Goal: Information Seeking & Learning: Learn about a topic

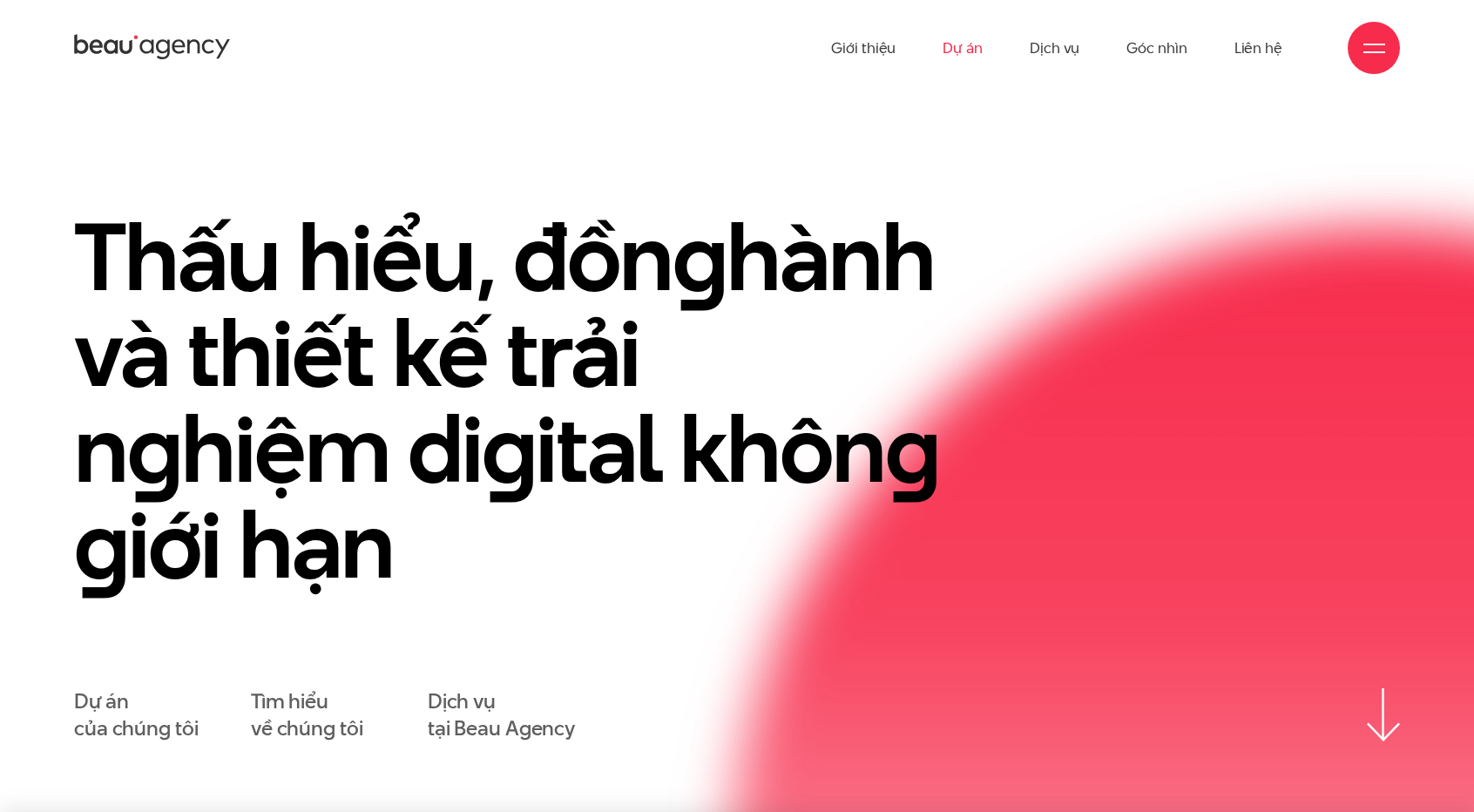
click at [968, 49] on link "Dự án" at bounding box center [963, 48] width 40 height 96
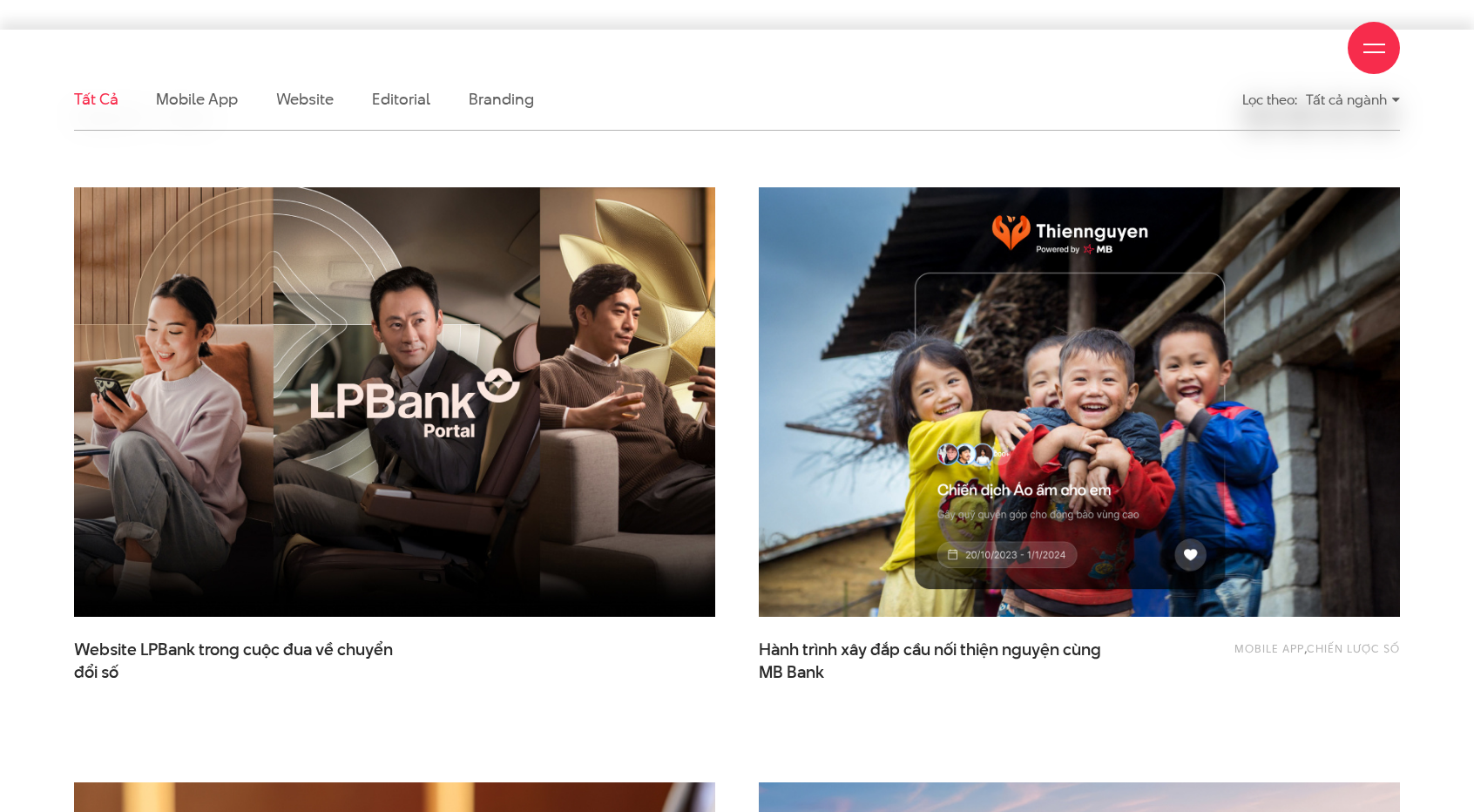
scroll to position [523, 0]
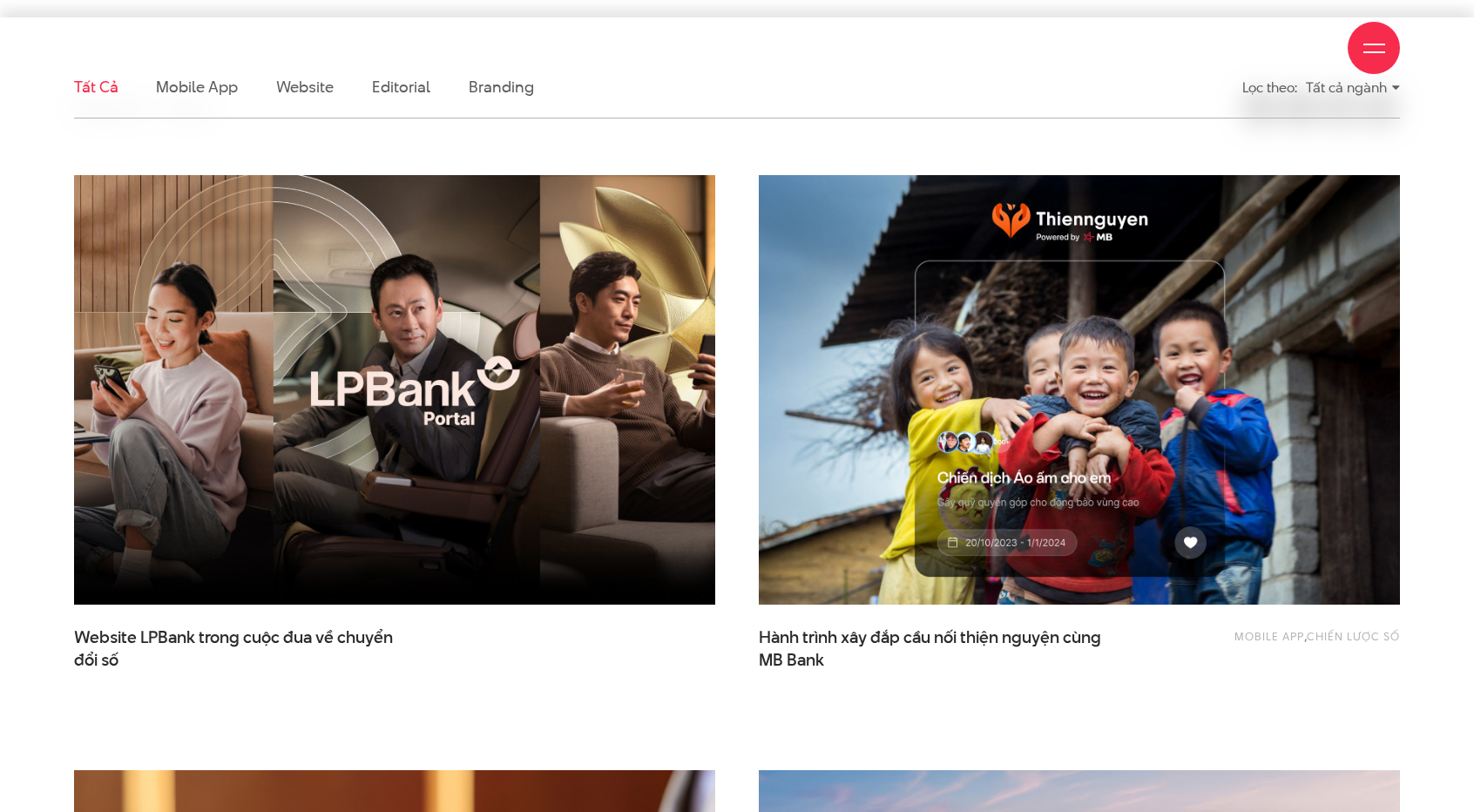
click at [324, 87] on div "Giới thiệu Dự án Dịch vụ Góc nhìn Liên hệ" at bounding box center [737, 48] width 1326 height 96
click at [324, 91] on div "Giới thiệu Dự án Dịch vụ Góc nhìn Liên hệ" at bounding box center [737, 48] width 1326 height 96
click at [126, 79] on div "Giới thiệu Dự án Dịch vụ Góc nhìn Liên hệ" at bounding box center [737, 48] width 1326 height 96
click at [310, 99] on li "Website" at bounding box center [305, 87] width 58 height 61
click at [309, 93] on div "Giới thiệu Dự án Dịch vụ Góc nhìn Liên hệ" at bounding box center [737, 48] width 1326 height 96
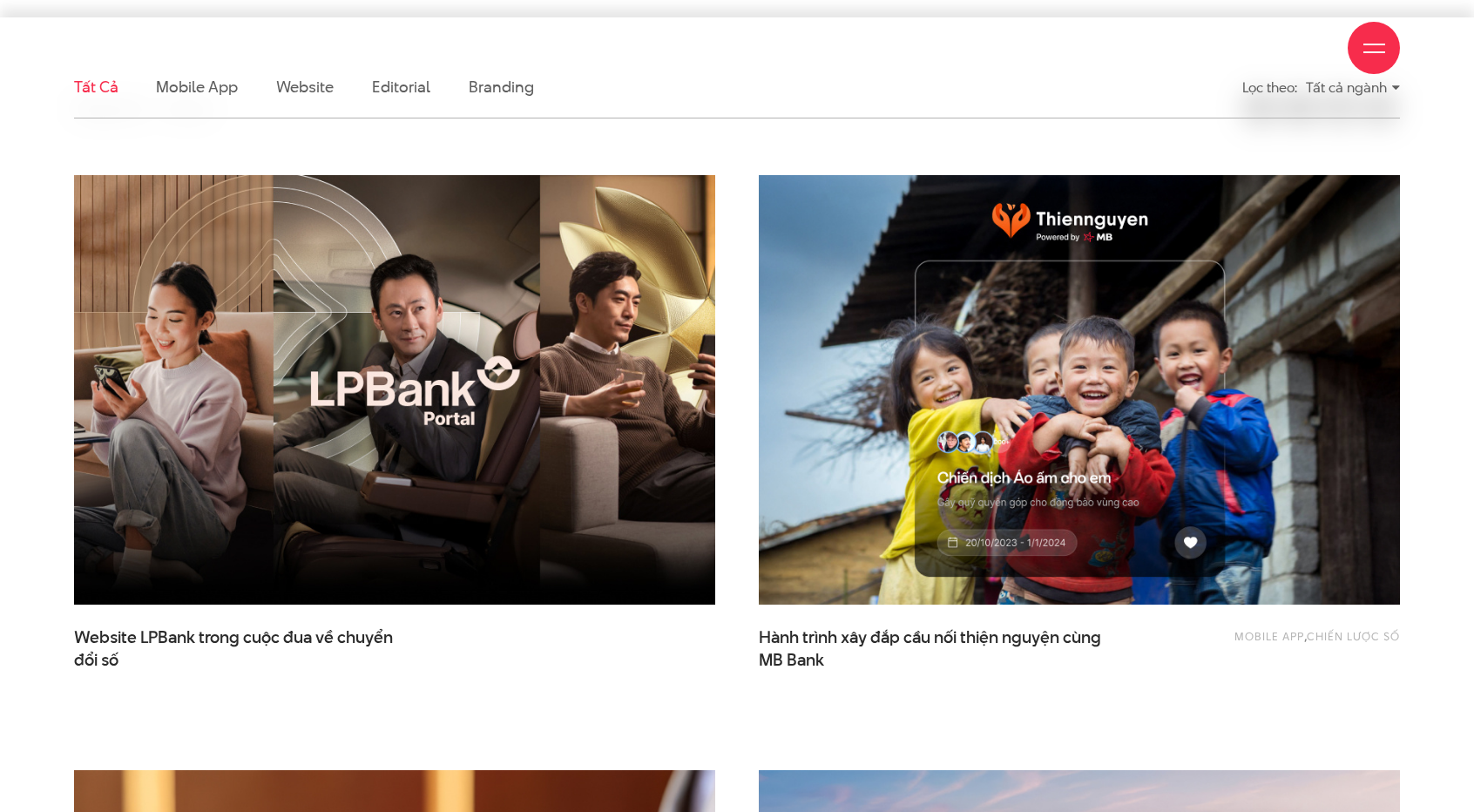
click at [297, 93] on div "Giới thiệu Dự án Dịch vụ Góc nhìn Liên hệ" at bounding box center [737, 48] width 1326 height 96
click at [300, 85] on div "Giới thiệu Dự án Dịch vụ Góc nhìn Liên hệ" at bounding box center [737, 48] width 1326 height 96
click at [183, 83] on div "Giới thiệu Dự án Dịch vụ Góc nhìn Liên hệ" at bounding box center [737, 48] width 1326 height 96
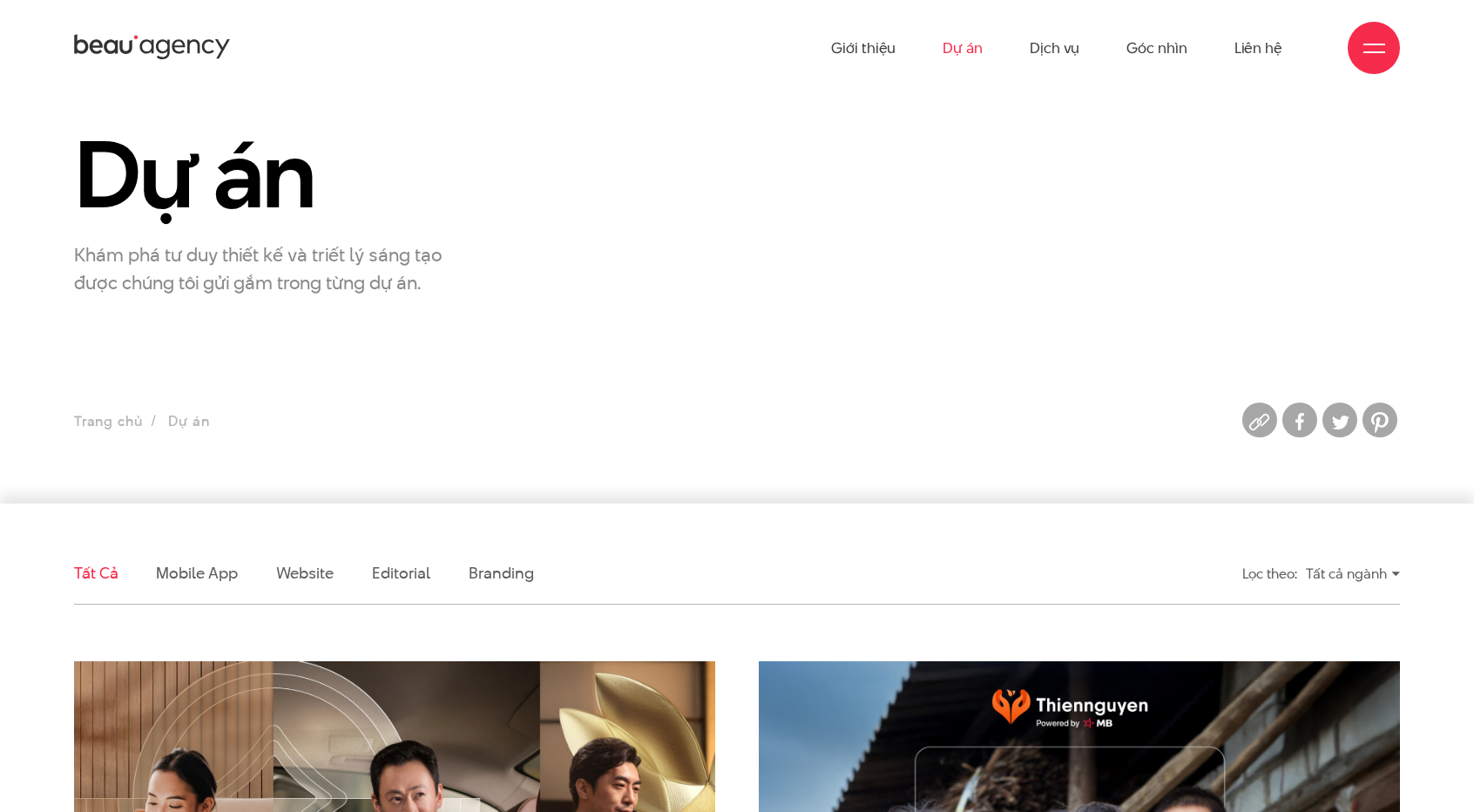
scroll to position [0, 0]
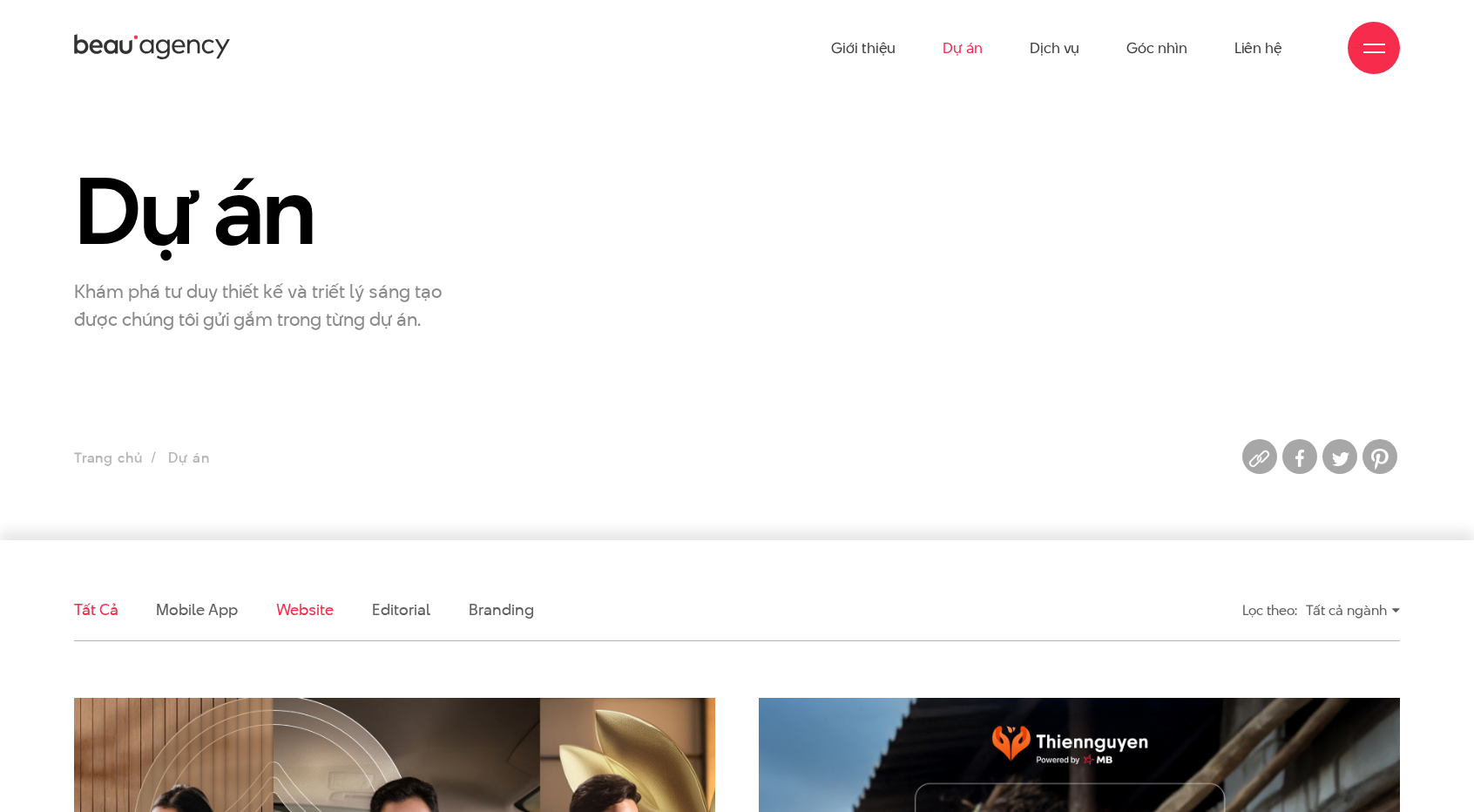
click at [300, 609] on link "Website" at bounding box center [305, 609] width 58 height 21
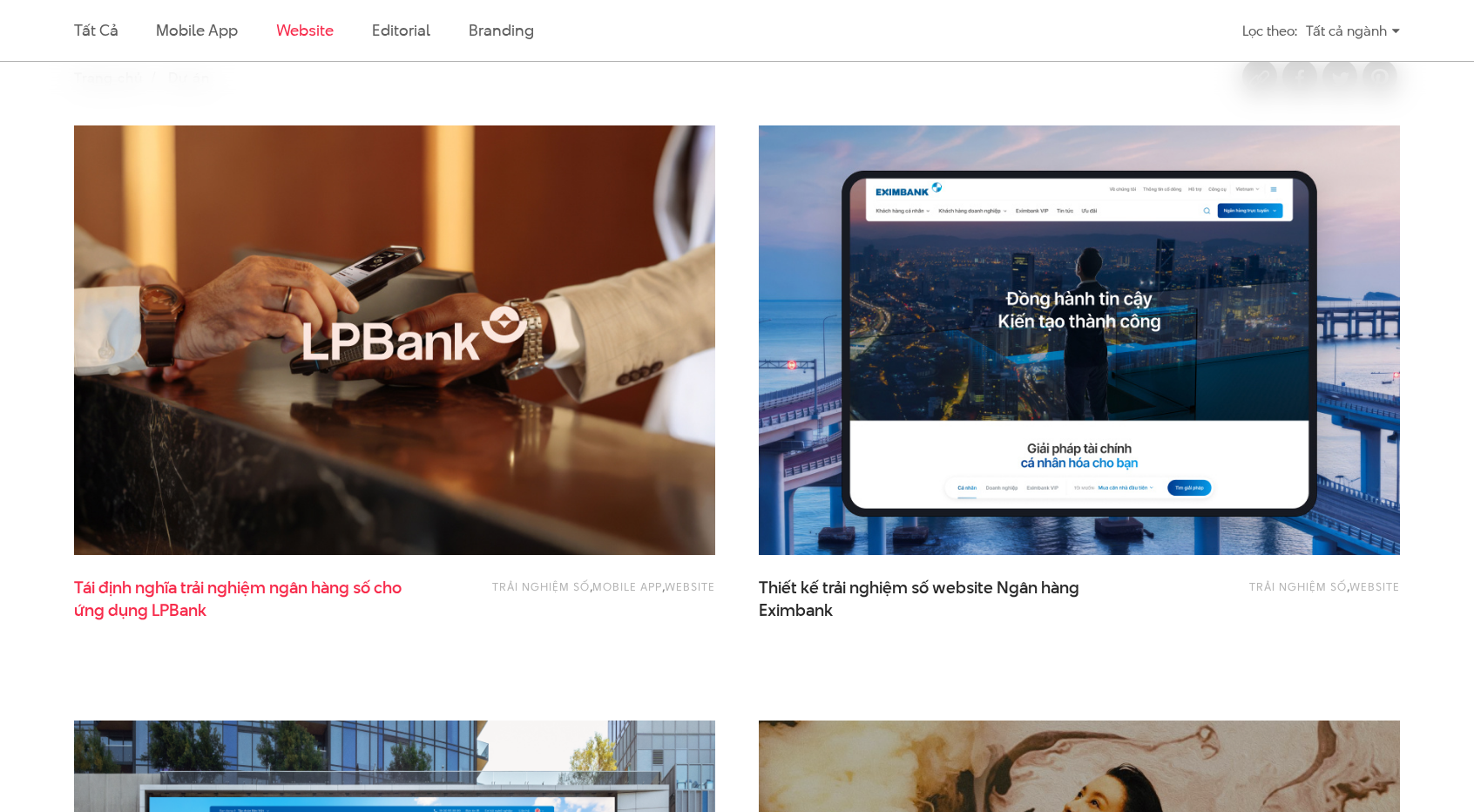
scroll to position [580, 0]
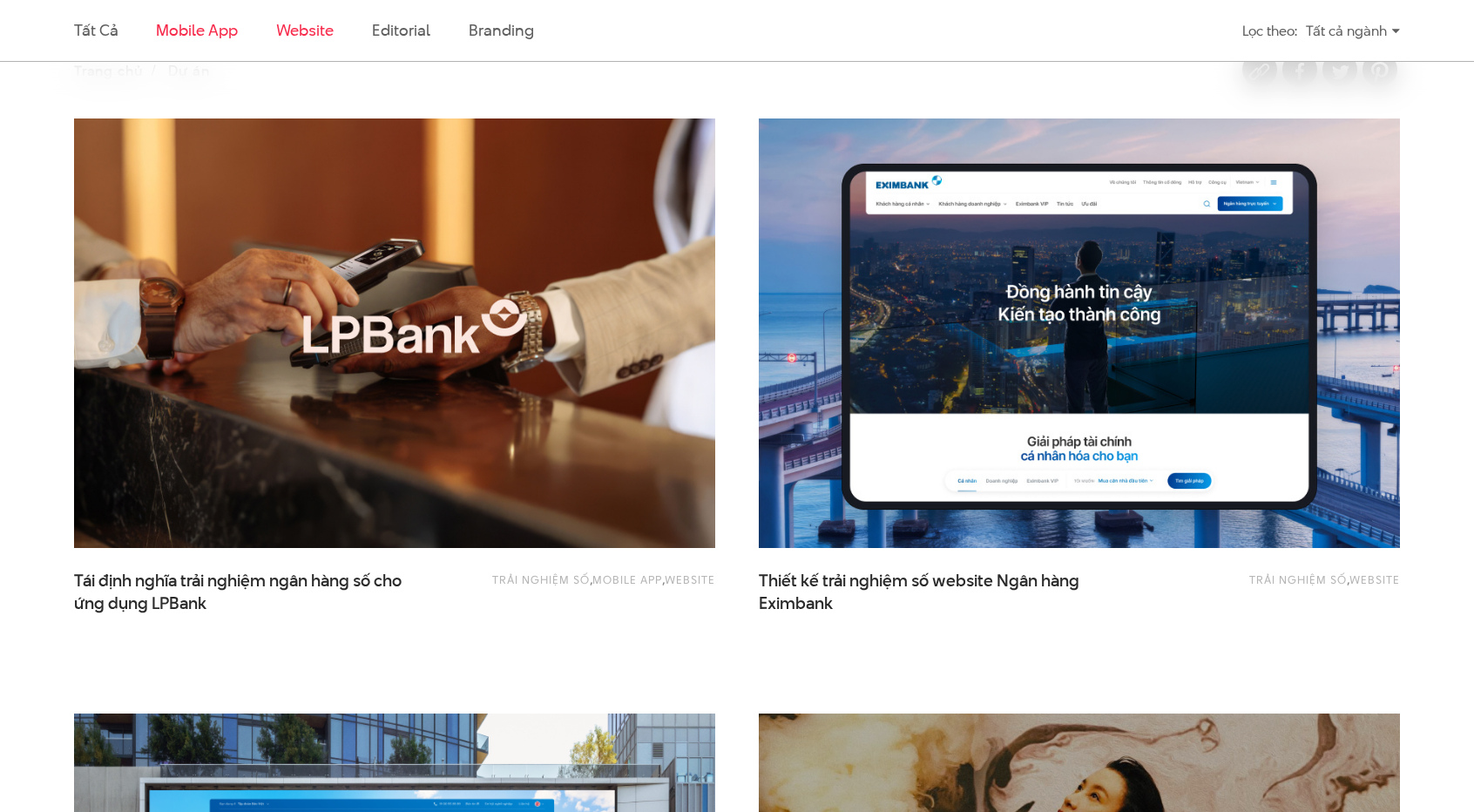
click at [203, 30] on link "Mobile app" at bounding box center [196, 30] width 81 height 21
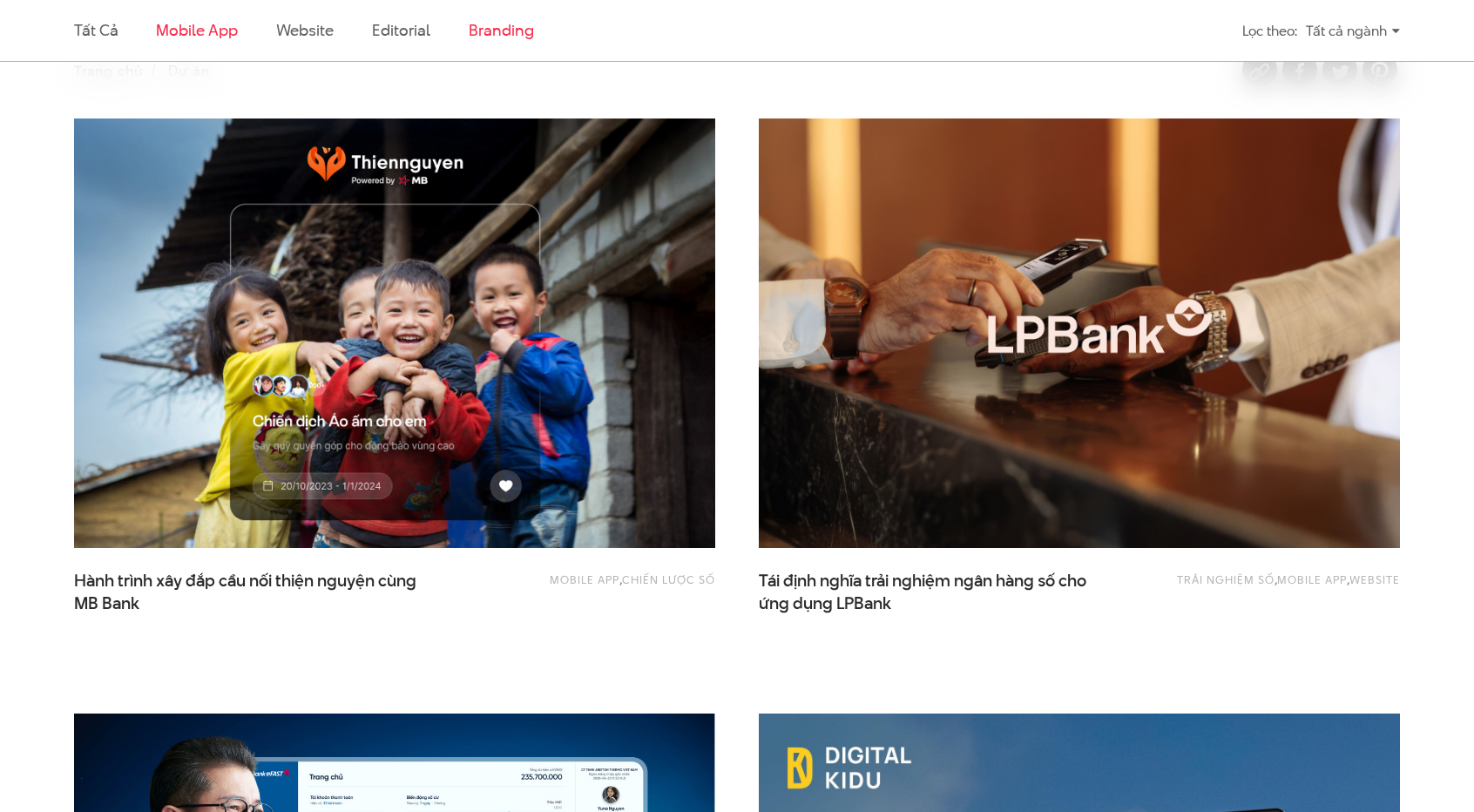
click at [489, 27] on link "Branding" at bounding box center [501, 30] width 64 height 21
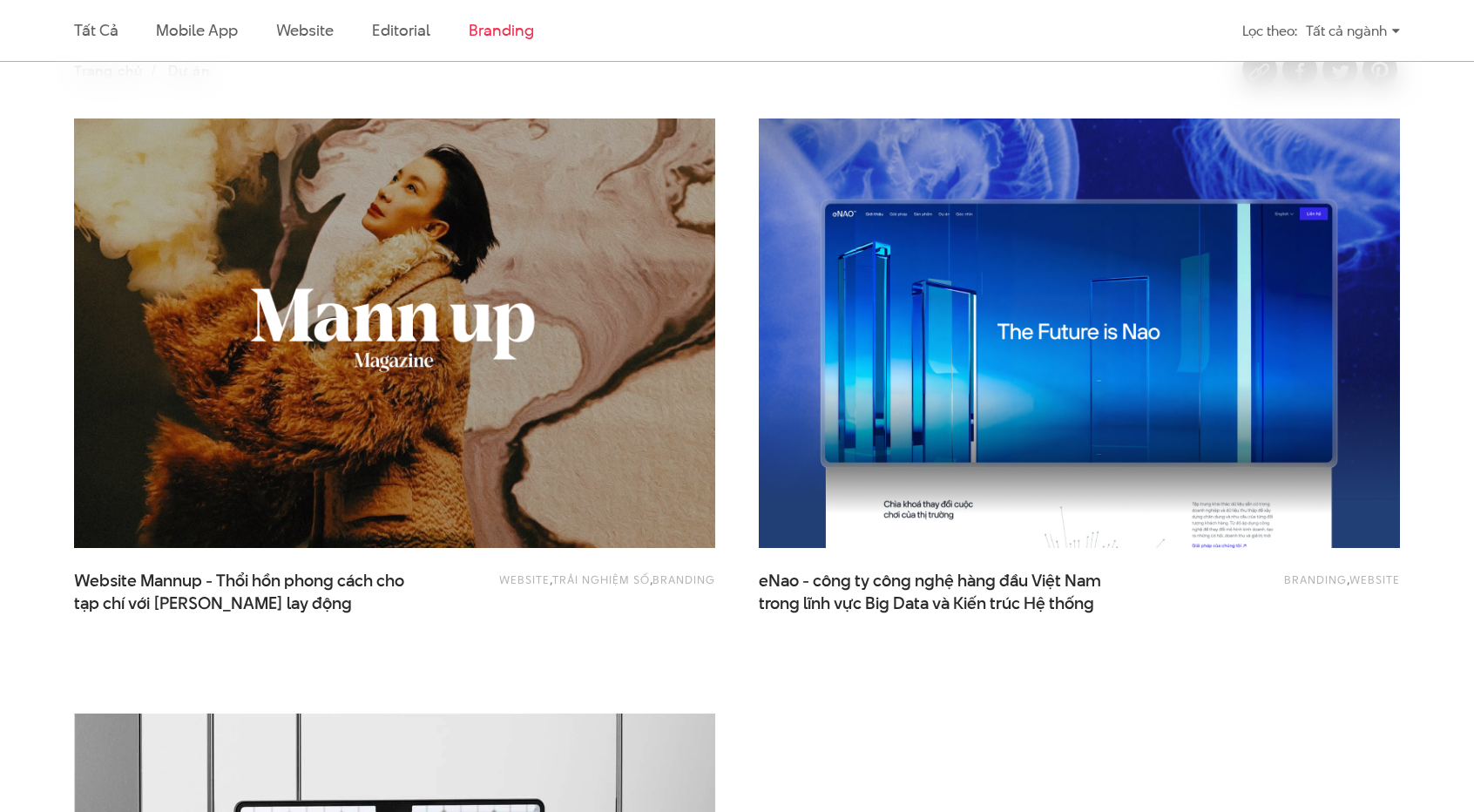
click at [392, 311] on img at bounding box center [395, 333] width 705 height 472
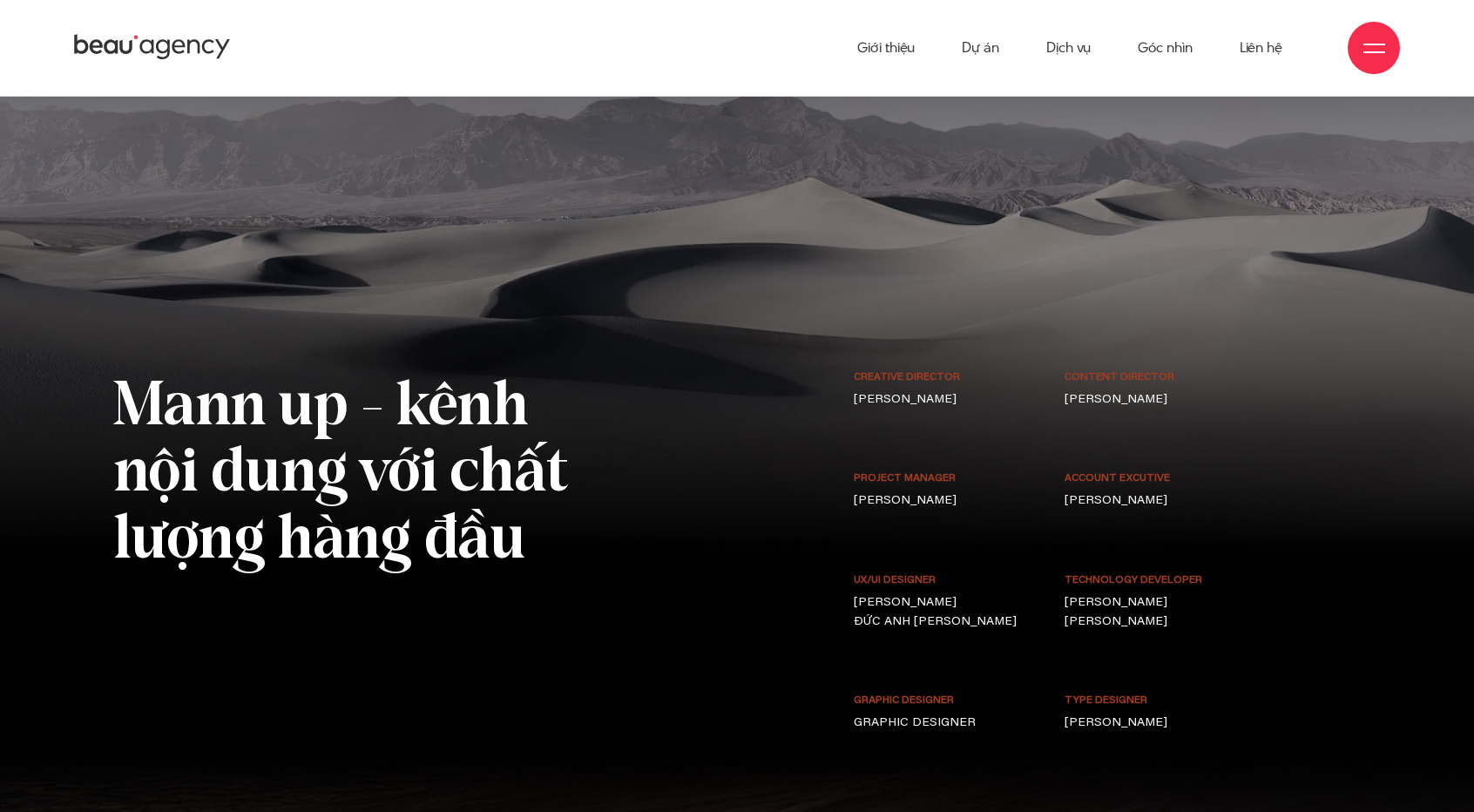
scroll to position [12573, 0]
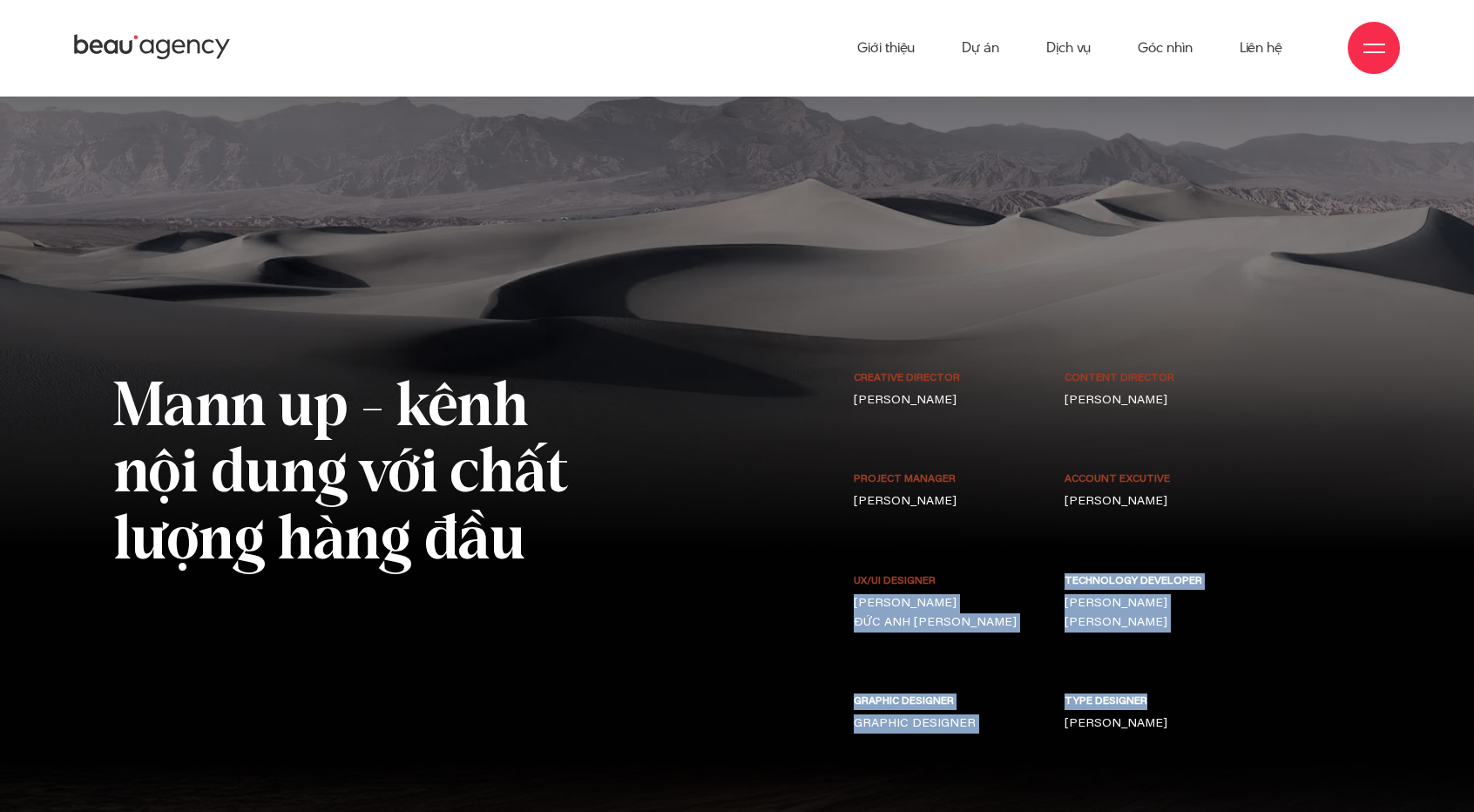
drag, startPoint x: 1124, startPoint y: 620, endPoint x: 973, endPoint y: 532, distance: 174.8
click at [973, 532] on div "Creative Director [PERSON_NAME] content Director [PERSON_NAME] ĐỊNH PROJECT MAN…" at bounding box center [1054, 582] width 423 height 425
click at [1177, 579] on div "technology developer [PERSON_NAME] [PERSON_NAME]" at bounding box center [1160, 634] width 212 height 121
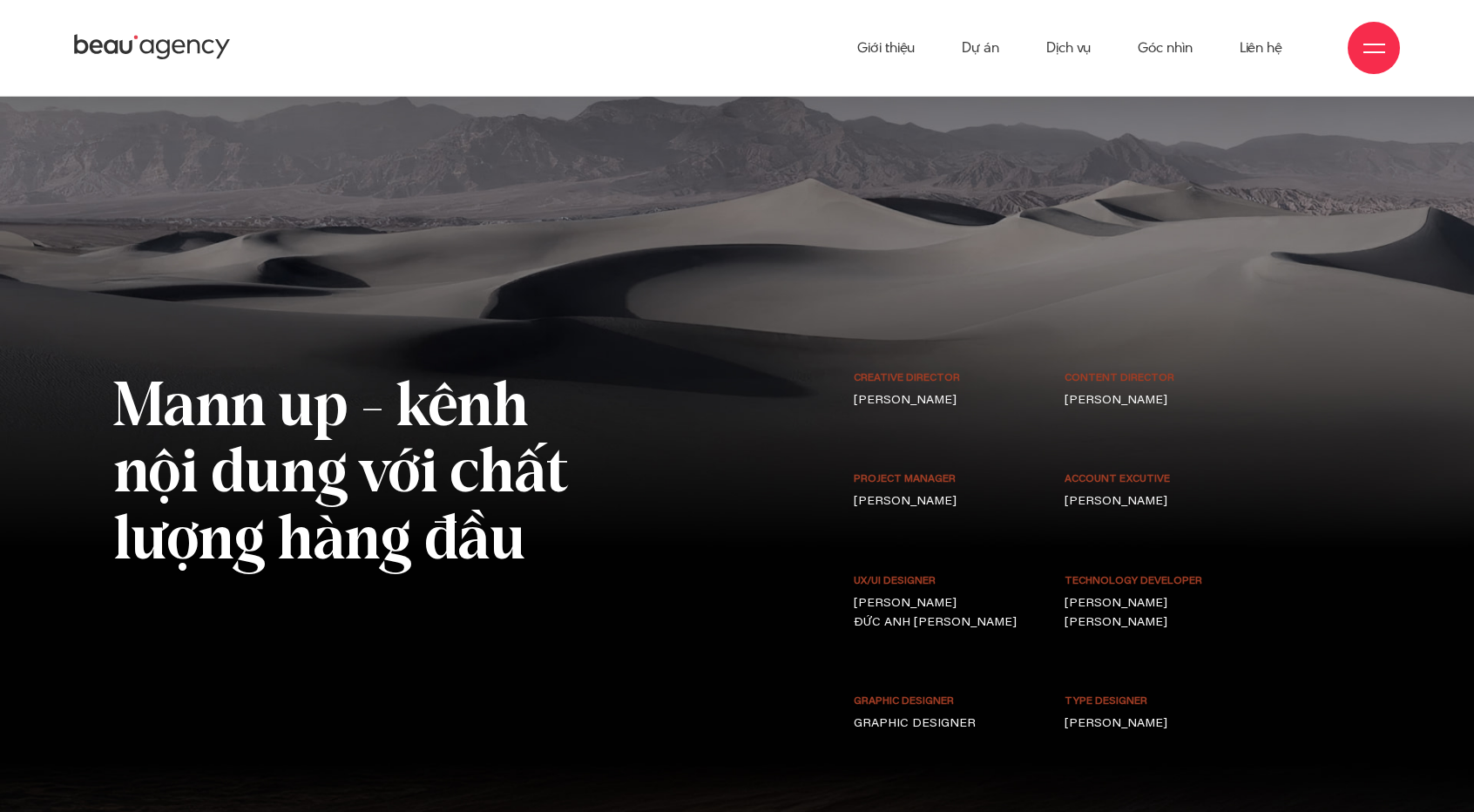
drag, startPoint x: 1145, startPoint y: 620, endPoint x: 850, endPoint y: 439, distance: 346.1
click at [853, 451] on div "Creative Director [PERSON_NAME] content Director [PERSON_NAME] ĐỊNH PROJECT MAN…" at bounding box center [1054, 582] width 423 height 425
click at [858, 370] on div "Creative Director [PERSON_NAME]" at bounding box center [949, 420] width 212 height 101
drag, startPoint x: 835, startPoint y: 642, endPoint x: 998, endPoint y: 605, distance: 167.1
click at [998, 605] on div "Mann up - kênh nội dung với chất lượng hàng đầu Creative Director [PERSON_NAME]…" at bounding box center [737, 613] width 1270 height 484
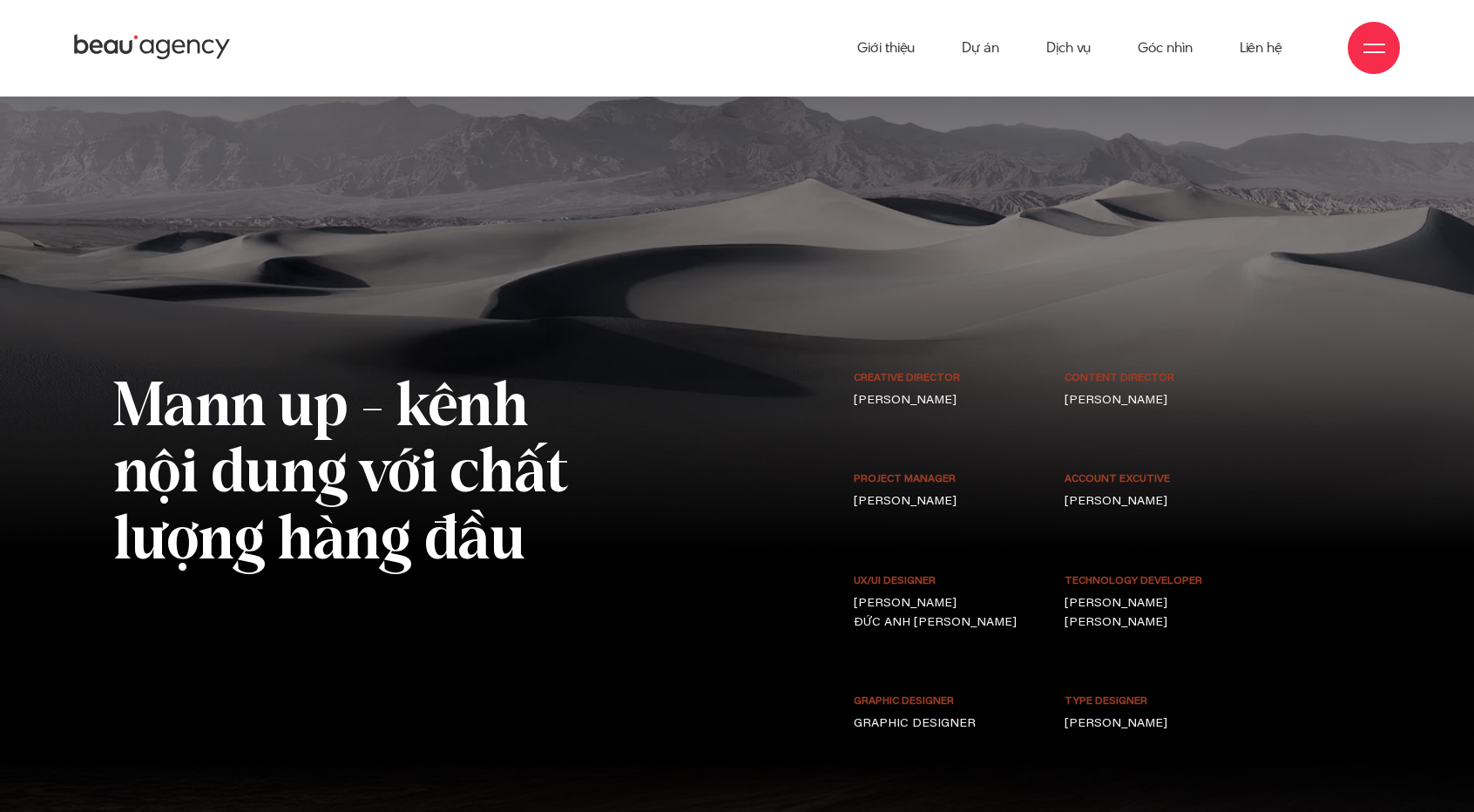
click at [1024, 622] on div "UX/UI DESIGNER [PERSON_NAME] [PERSON_NAME]" at bounding box center [949, 634] width 212 height 121
click at [979, 714] on p "GRAPHIC DESIGNER" at bounding box center [949, 724] width 190 height 20
drag, startPoint x: 976, startPoint y: 642, endPoint x: 916, endPoint y: 665, distance: 64.3
click at [916, 694] on div "GRAPHIC DESIGNER GRAPHIC DESIGNER" at bounding box center [949, 743] width 212 height 101
click at [1018, 694] on small "GRAPHIC DESIGNER" at bounding box center [949, 702] width 190 height 17
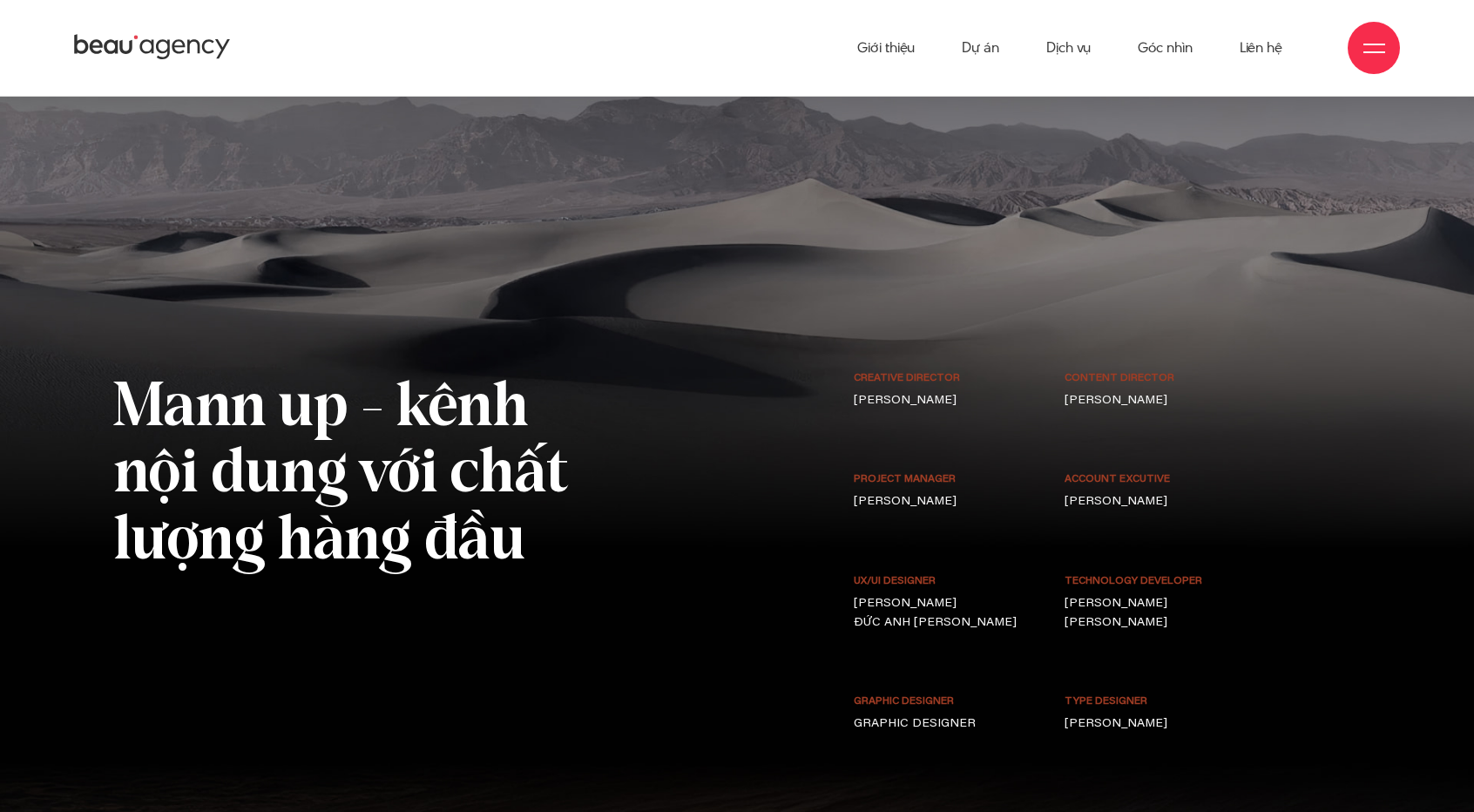
click at [957, 594] on p "[PERSON_NAME] [PERSON_NAME]" at bounding box center [949, 613] width 190 height 38
drag, startPoint x: 930, startPoint y: 525, endPoint x: 959, endPoint y: 556, distance: 42.4
click at [959, 594] on p "[PERSON_NAME] [PERSON_NAME]" at bounding box center [949, 613] width 190 height 38
click at [1007, 573] on div "UX/UI DESIGNER [PERSON_NAME] [PERSON_NAME]" at bounding box center [949, 603] width 190 height 60
drag, startPoint x: 937, startPoint y: 426, endPoint x: 953, endPoint y: 448, distance: 27.2
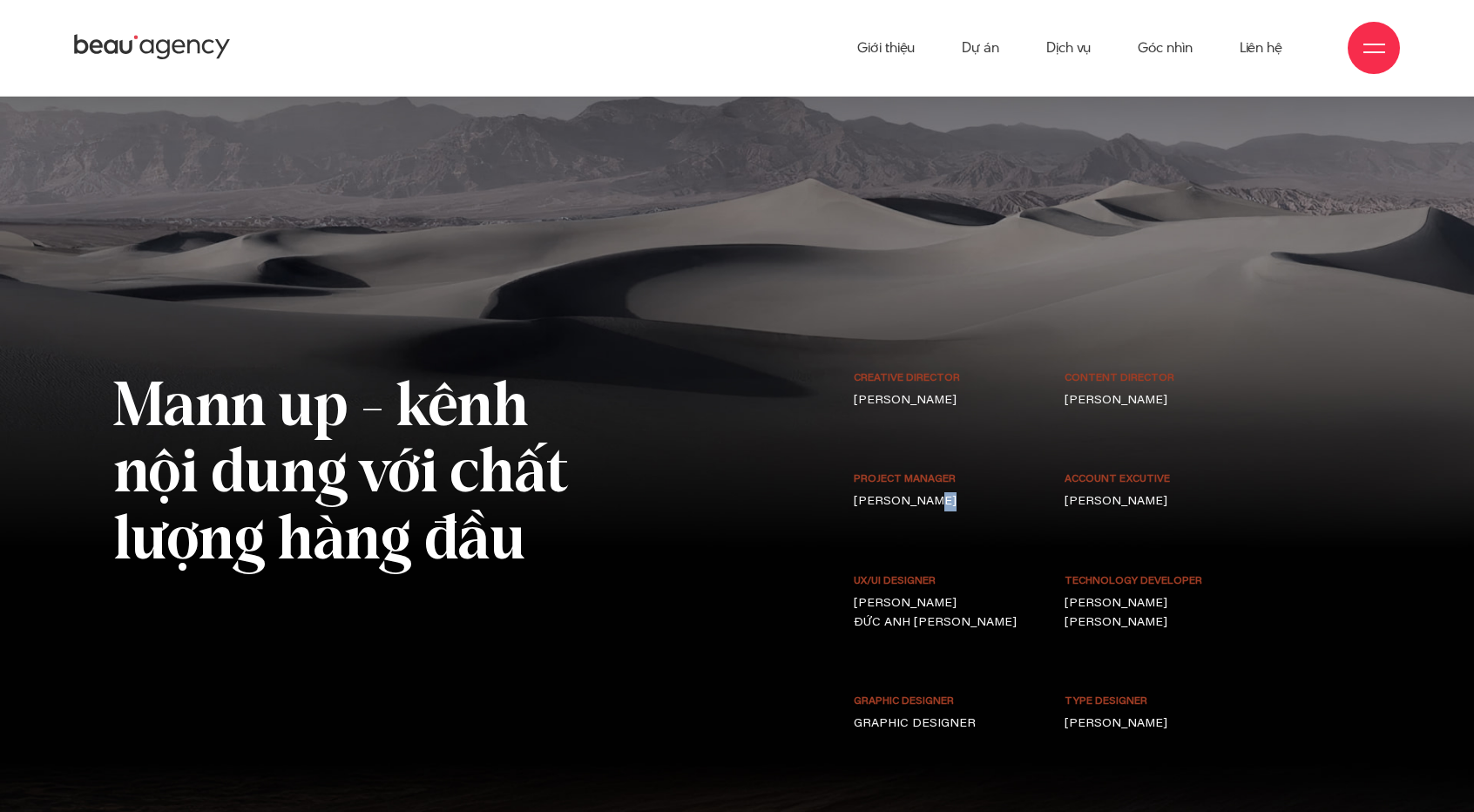
click at [953, 471] on div "PROJECT MANAGER [PERSON_NAME]" at bounding box center [949, 521] width 212 height 101
click at [1124, 391] on p "[PERSON_NAME]" at bounding box center [1160, 401] width 190 height 20
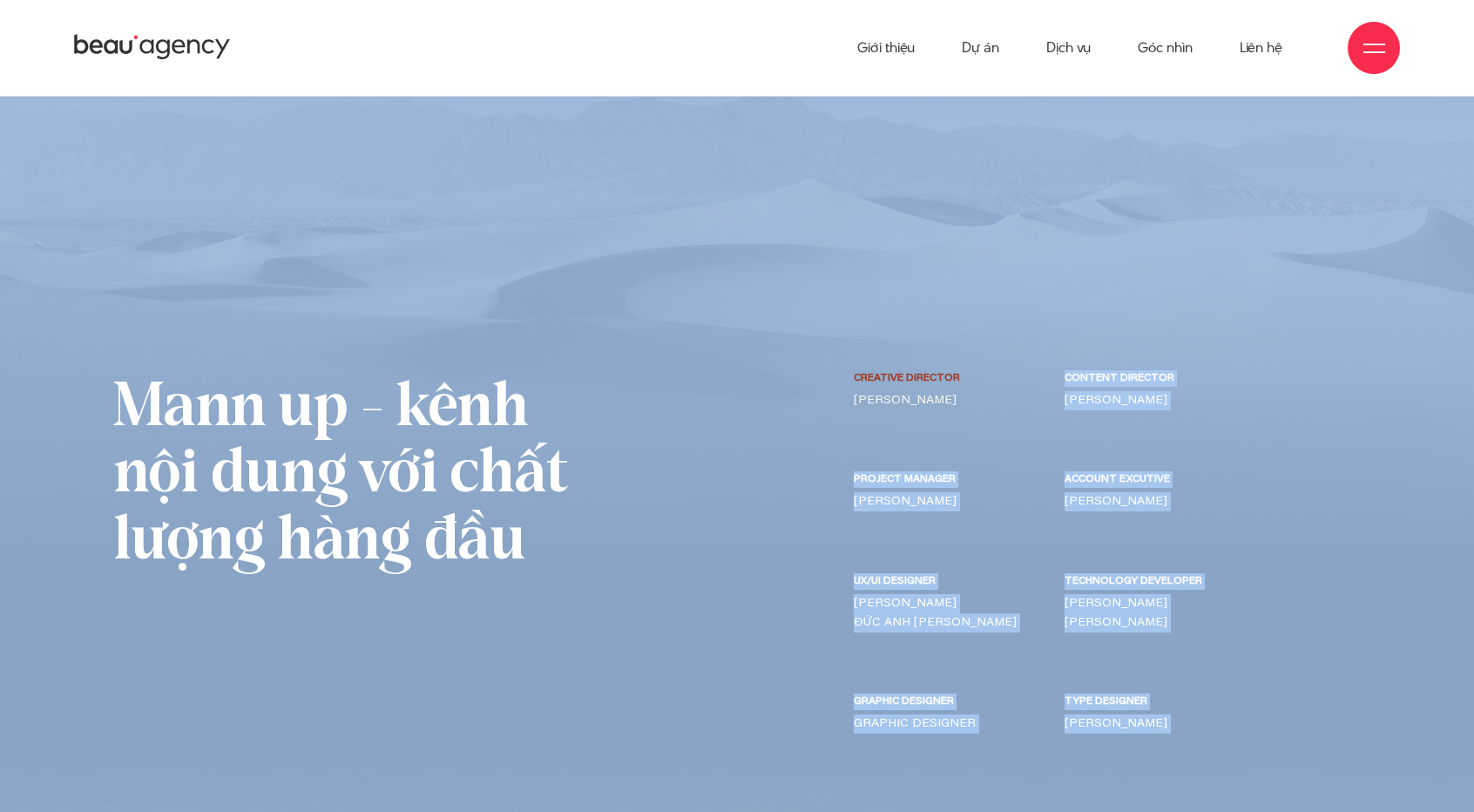
drag, startPoint x: 1056, startPoint y: 310, endPoint x: 954, endPoint y: 287, distance: 104.6
click at [1166, 299] on img at bounding box center [737, 560] width 1474 height 1241
click at [1166, 391] on p "[PERSON_NAME]" at bounding box center [1160, 401] width 190 height 20
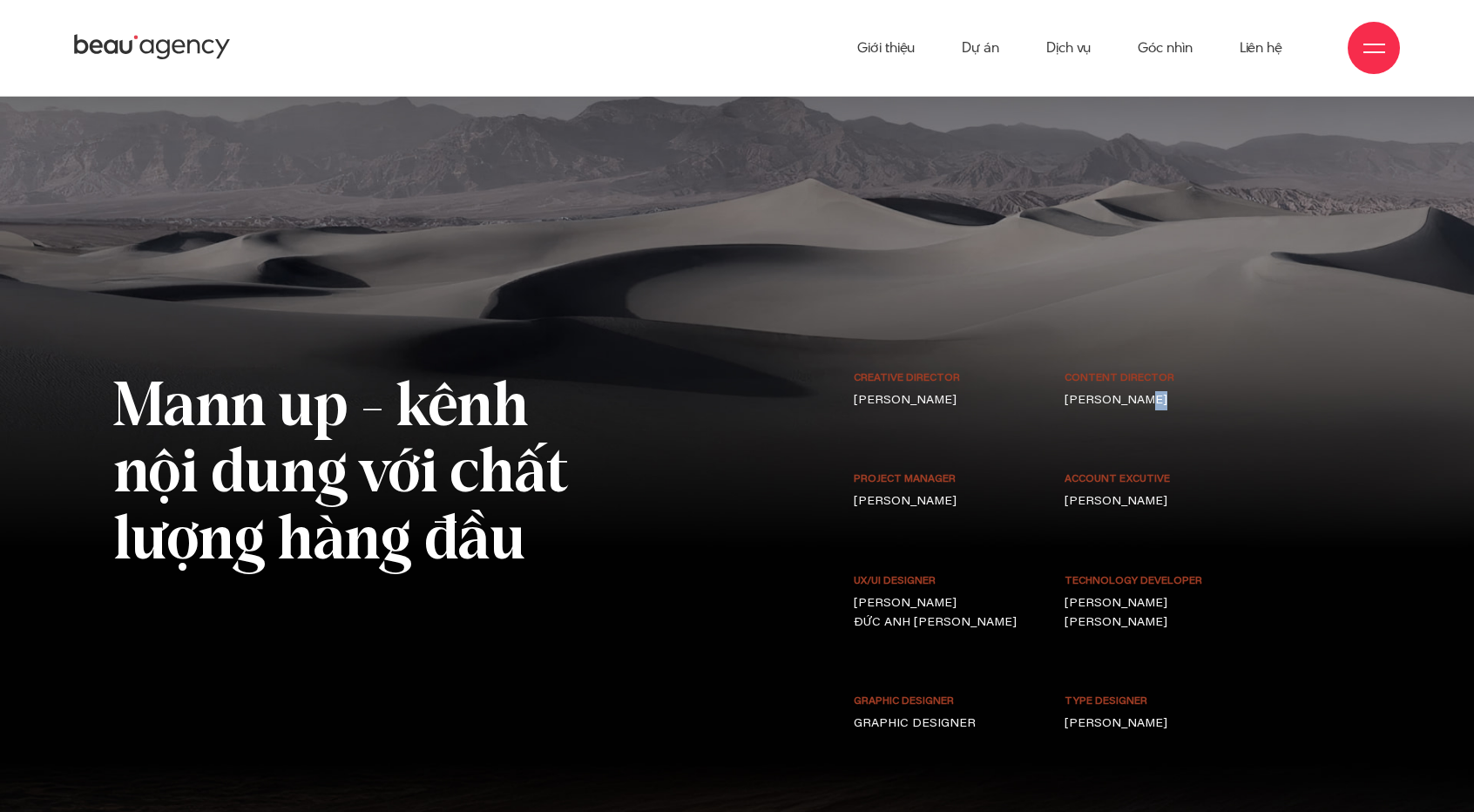
drag, startPoint x: 1157, startPoint y: 337, endPoint x: 1135, endPoint y: 319, distance: 28.4
click at [1135, 370] on div "content Director [PERSON_NAME] ĐỊNH" at bounding box center [1160, 390] width 190 height 40
click at [1147, 471] on div "Account excutive [PERSON_NAME]" at bounding box center [1160, 521] width 212 height 101
drag, startPoint x: 1141, startPoint y: 430, endPoint x: 1129, endPoint y: 422, distance: 14.4
click at [1129, 492] on p "[PERSON_NAME]" at bounding box center [1160, 502] width 190 height 20
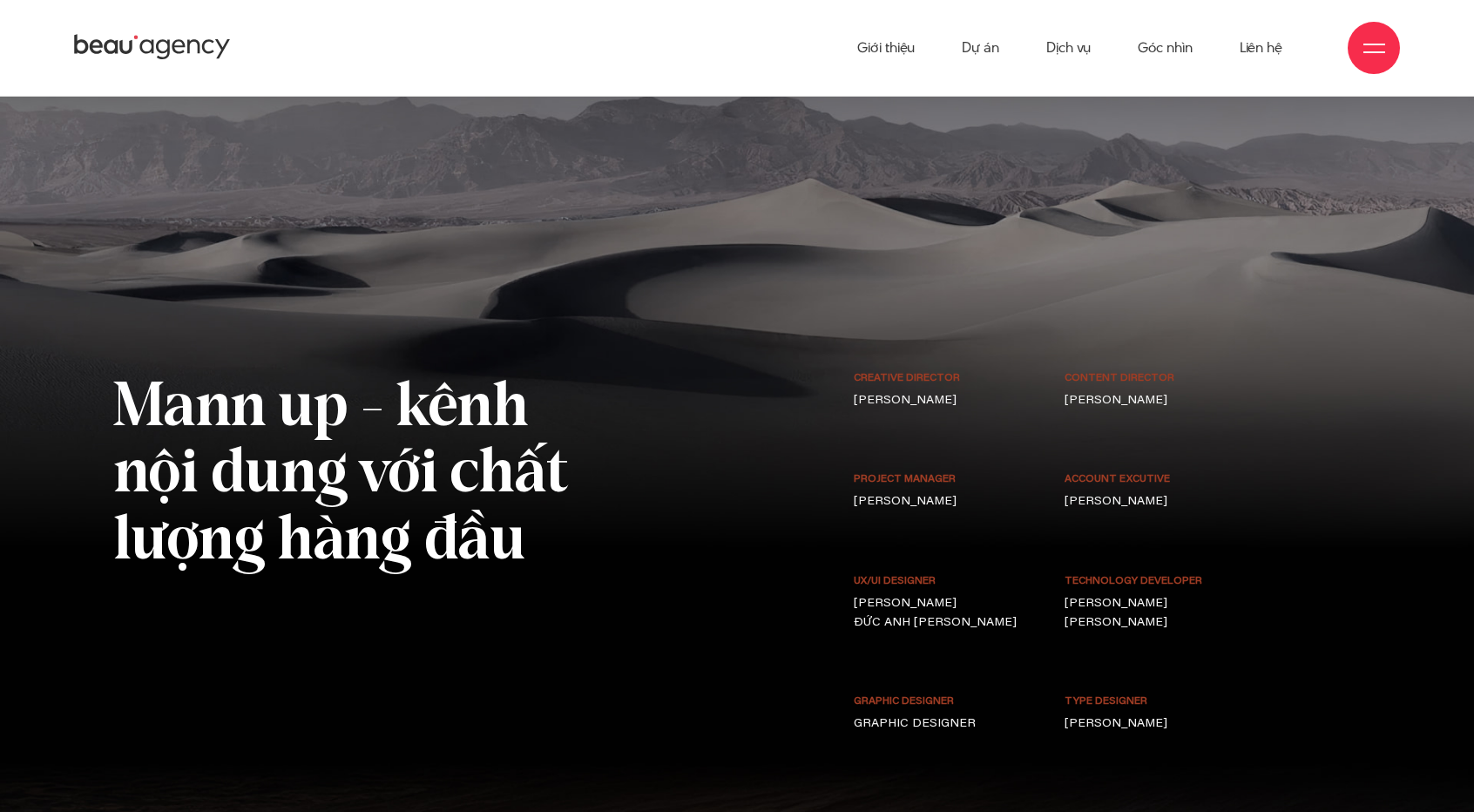
click at [1276, 507] on div "Mann up - kênh nội dung với chất lượng hàng đầu Creative Director [PERSON_NAME]…" at bounding box center [737, 613] width 1270 height 484
drag, startPoint x: 1205, startPoint y: 562, endPoint x: 1192, endPoint y: 513, distance: 50.7
click at [1192, 573] on div "technology developer [PERSON_NAME] [PERSON_NAME]" at bounding box center [1160, 603] width 190 height 60
click at [1243, 594] on p "[PERSON_NAME] [PERSON_NAME]" at bounding box center [1160, 613] width 190 height 38
drag, startPoint x: 1231, startPoint y: 660, endPoint x: 1178, endPoint y: 638, distance: 57.4
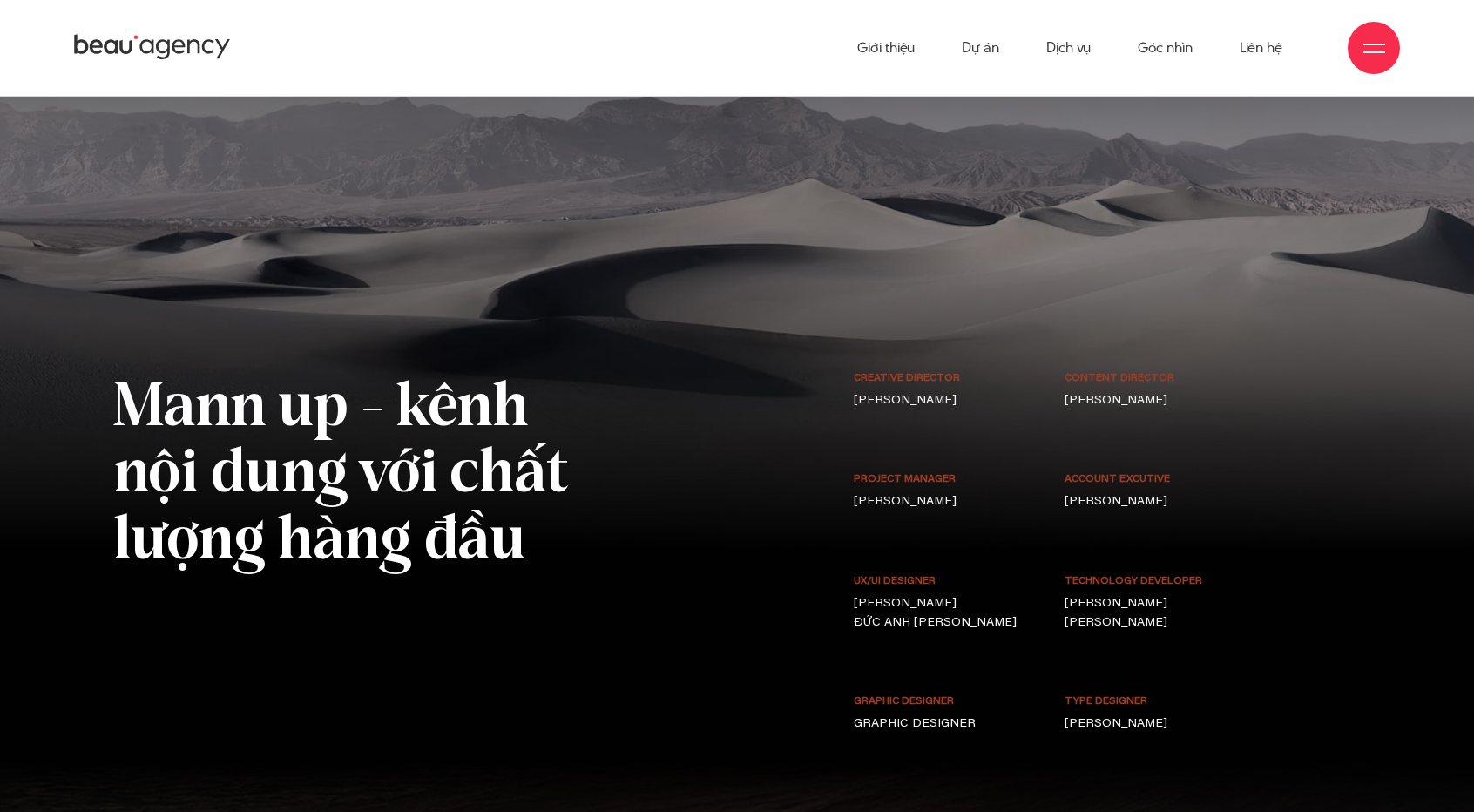
click at [1177, 694] on div "TYPE DESIGNER [PERSON_NAME]" at bounding box center [1160, 713] width 190 height 40
click at [1250, 714] on p "[PERSON_NAME]" at bounding box center [1160, 724] width 190 height 20
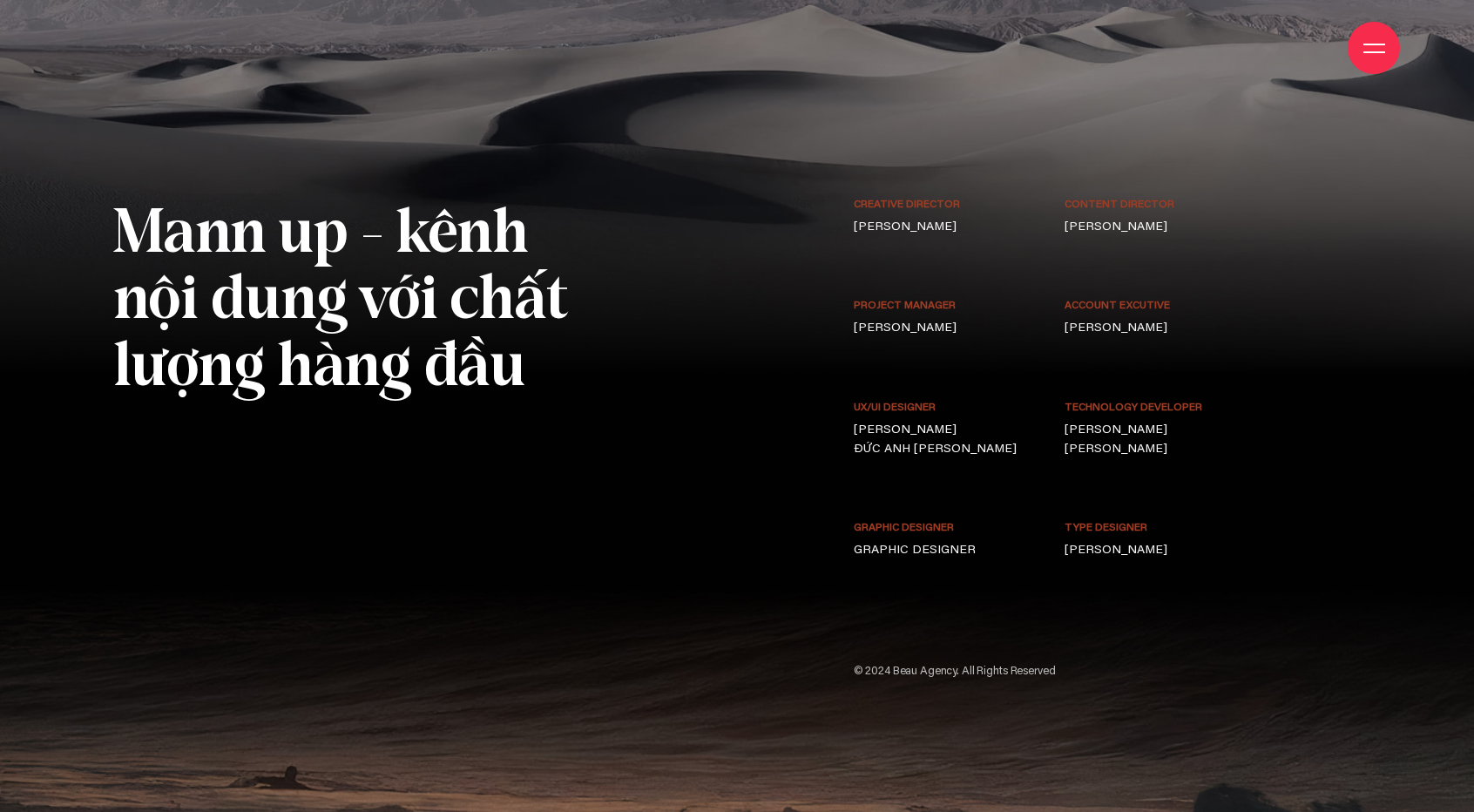
click at [1189, 663] on p "© 2024 Beau Agency. All Rights Reserved" at bounding box center [1055, 672] width 402 height 19
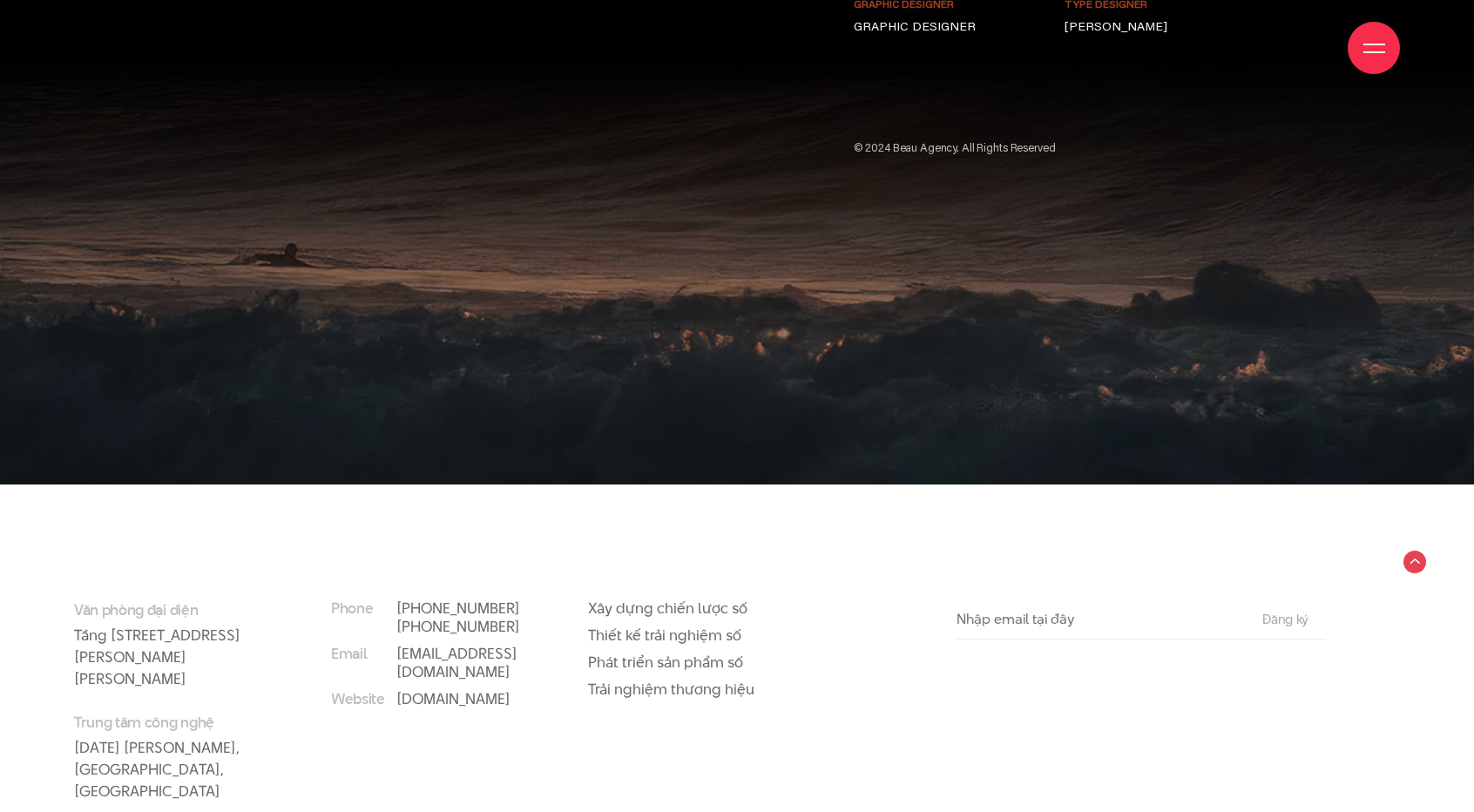
scroll to position [13269, 0]
click at [1366, 59] on div at bounding box center [1374, 47] width 53 height 53
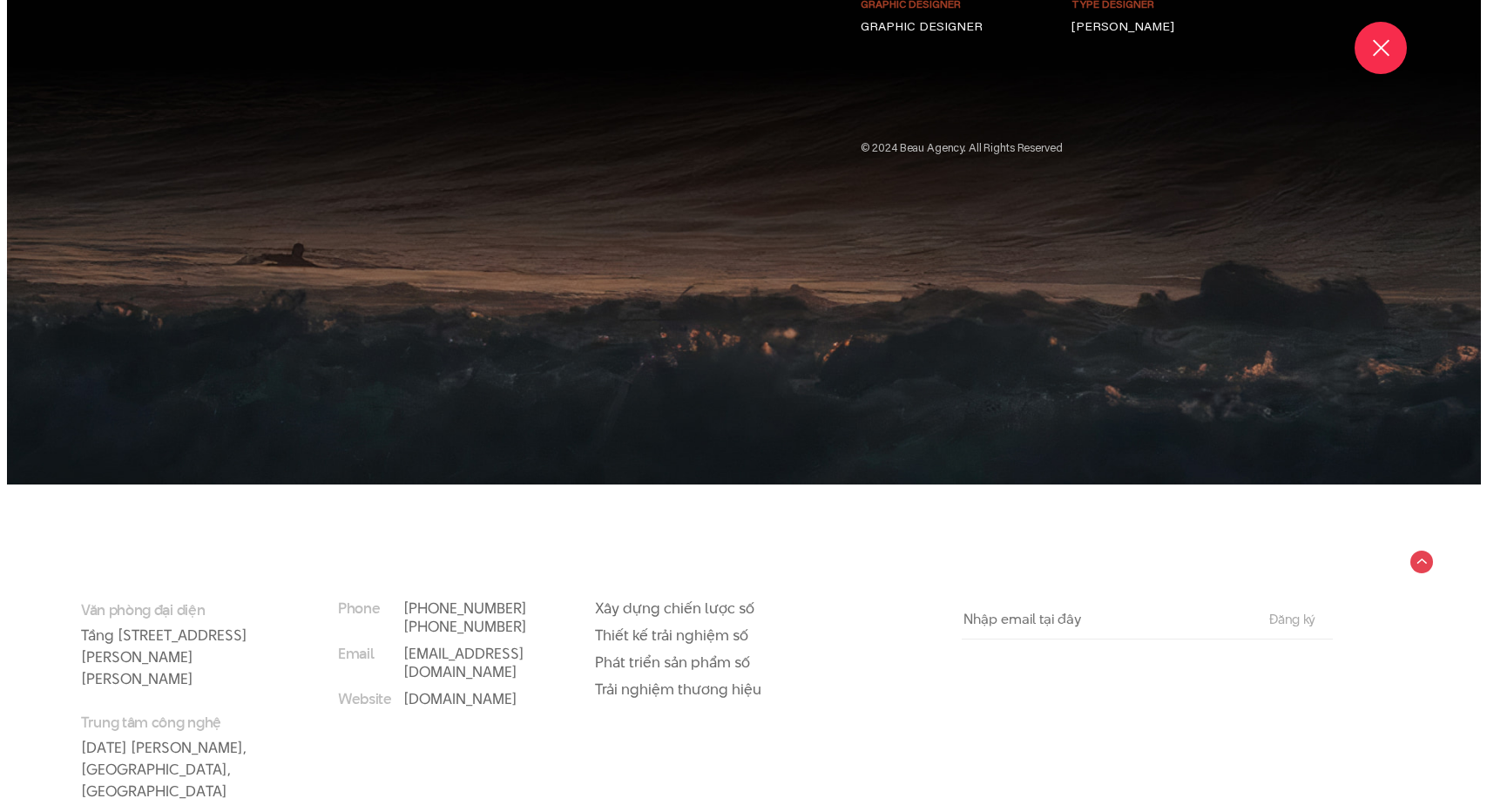
scroll to position [13354, 0]
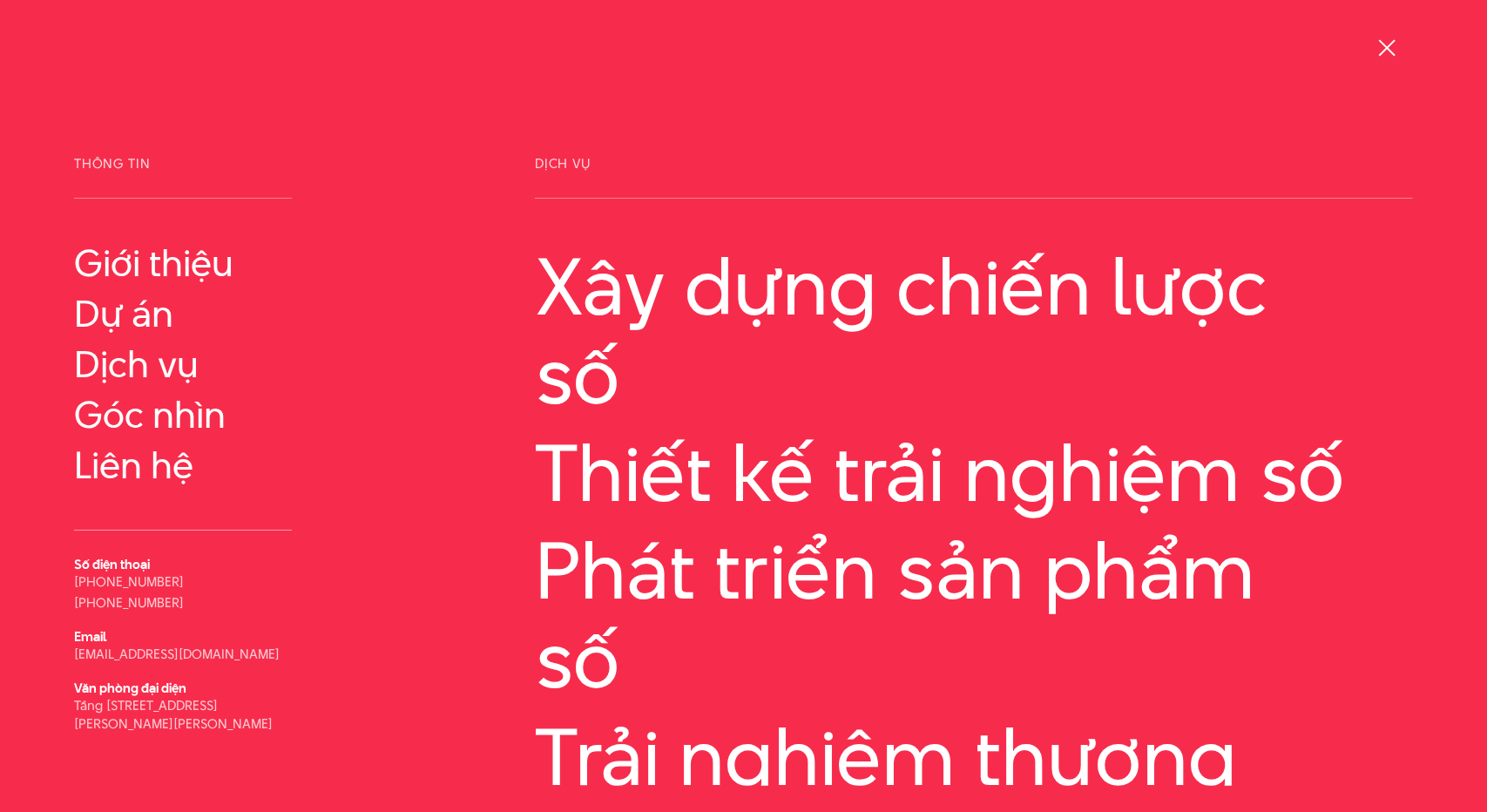
click at [1383, 47] on div at bounding box center [1387, 48] width 21 height 21
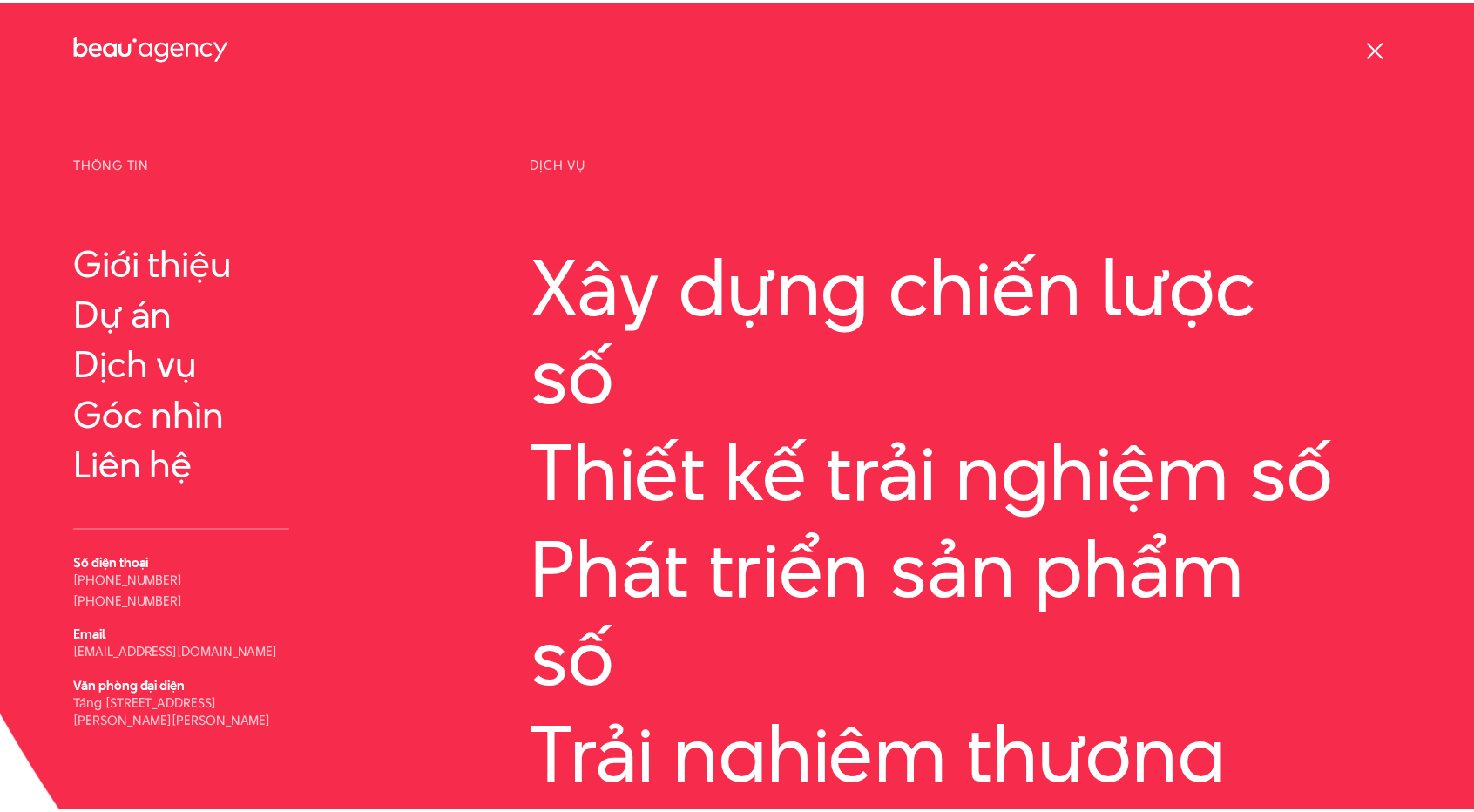
scroll to position [13269, 0]
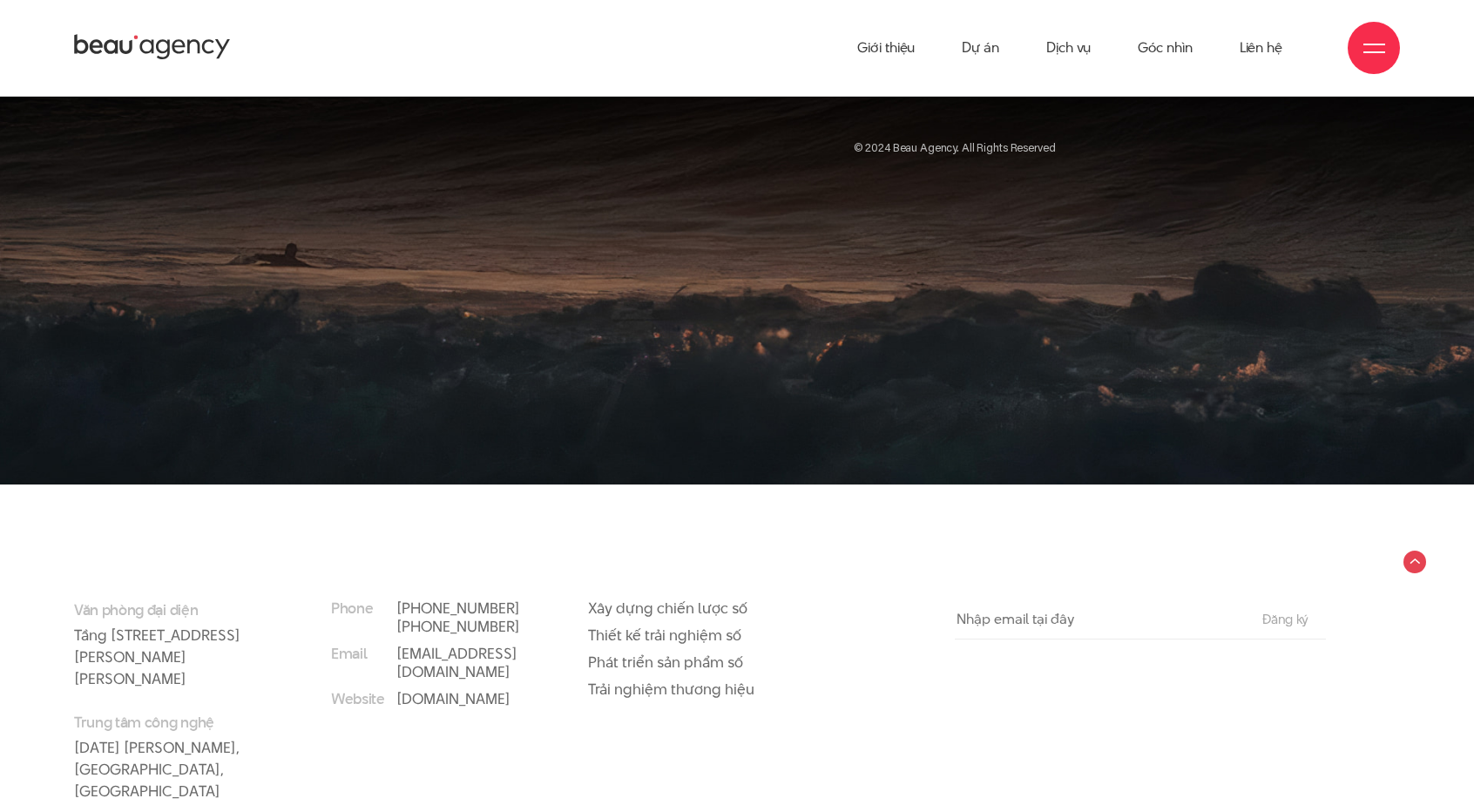
click at [1386, 46] on div at bounding box center [1374, 47] width 53 height 53
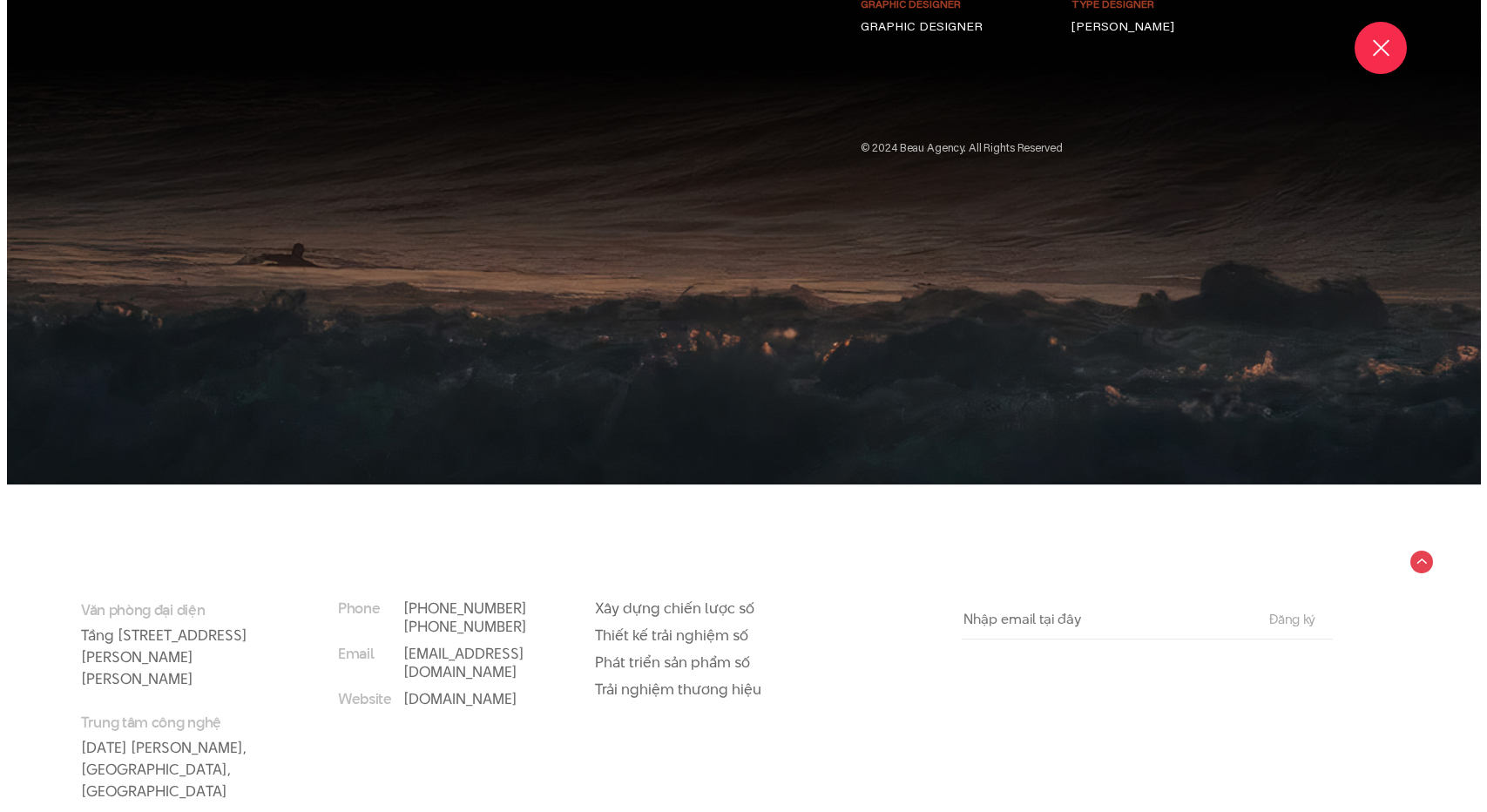
scroll to position [13354, 0]
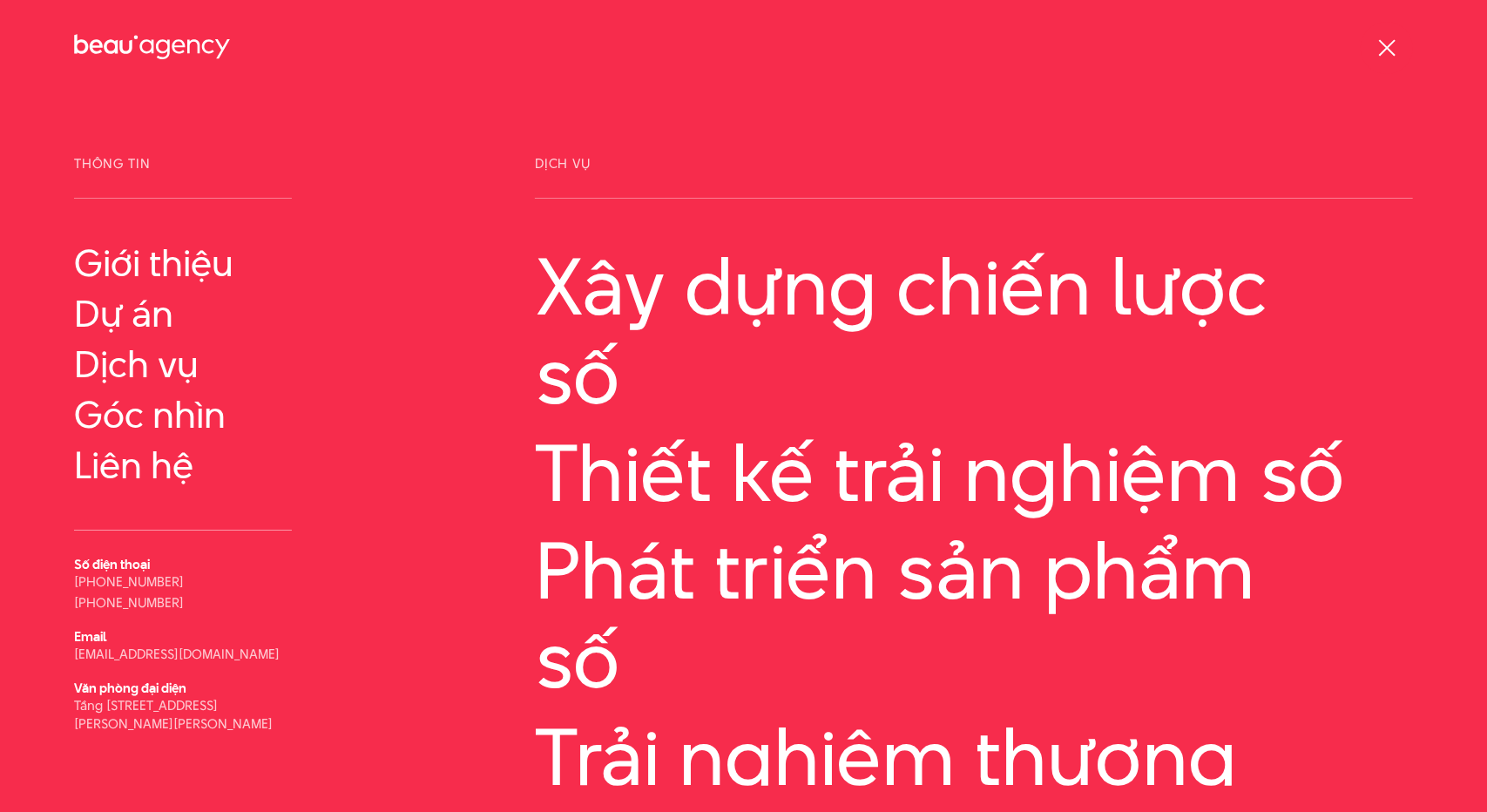
click at [1382, 42] on span at bounding box center [1386, 47] width 17 height 17
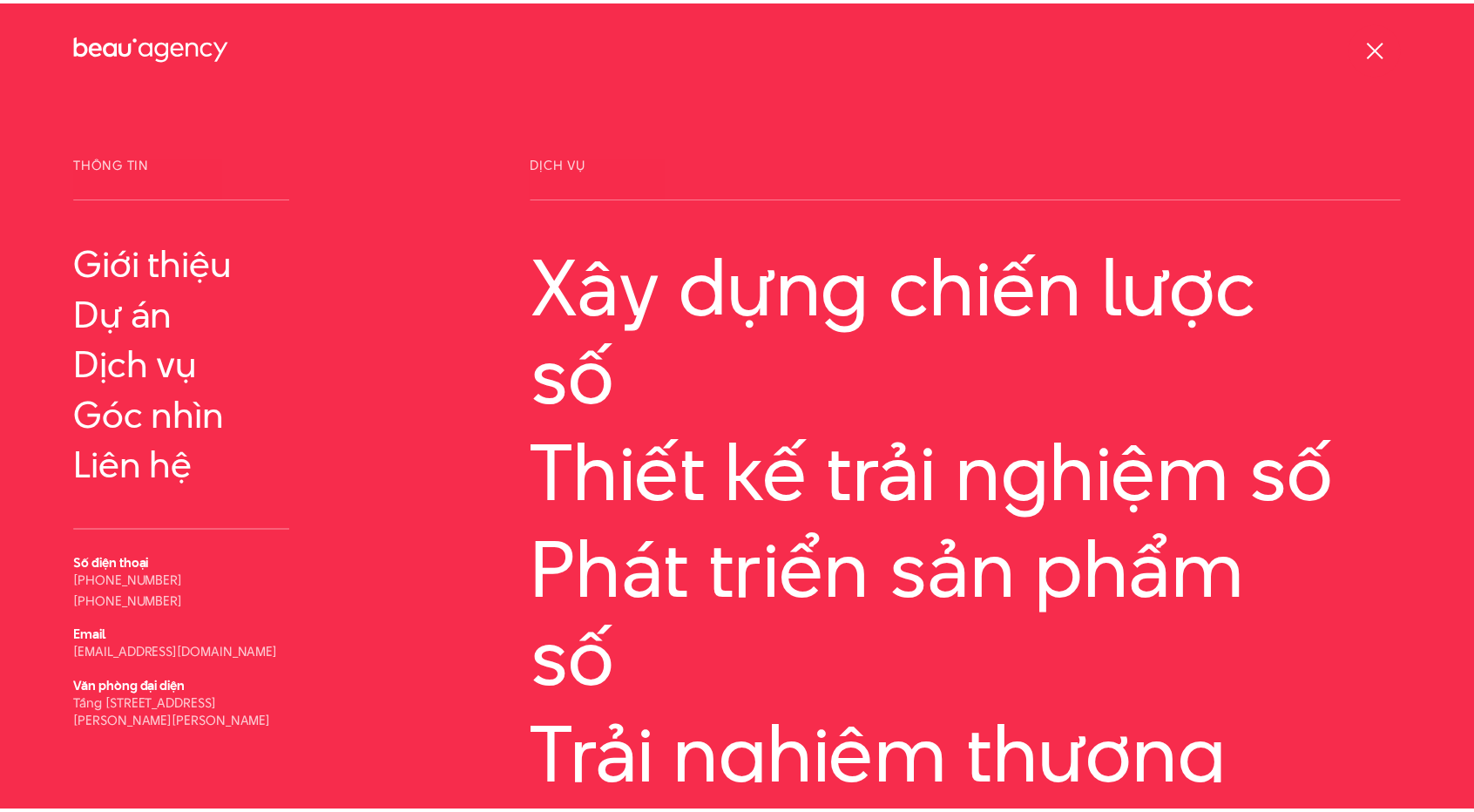
scroll to position [12746, 0]
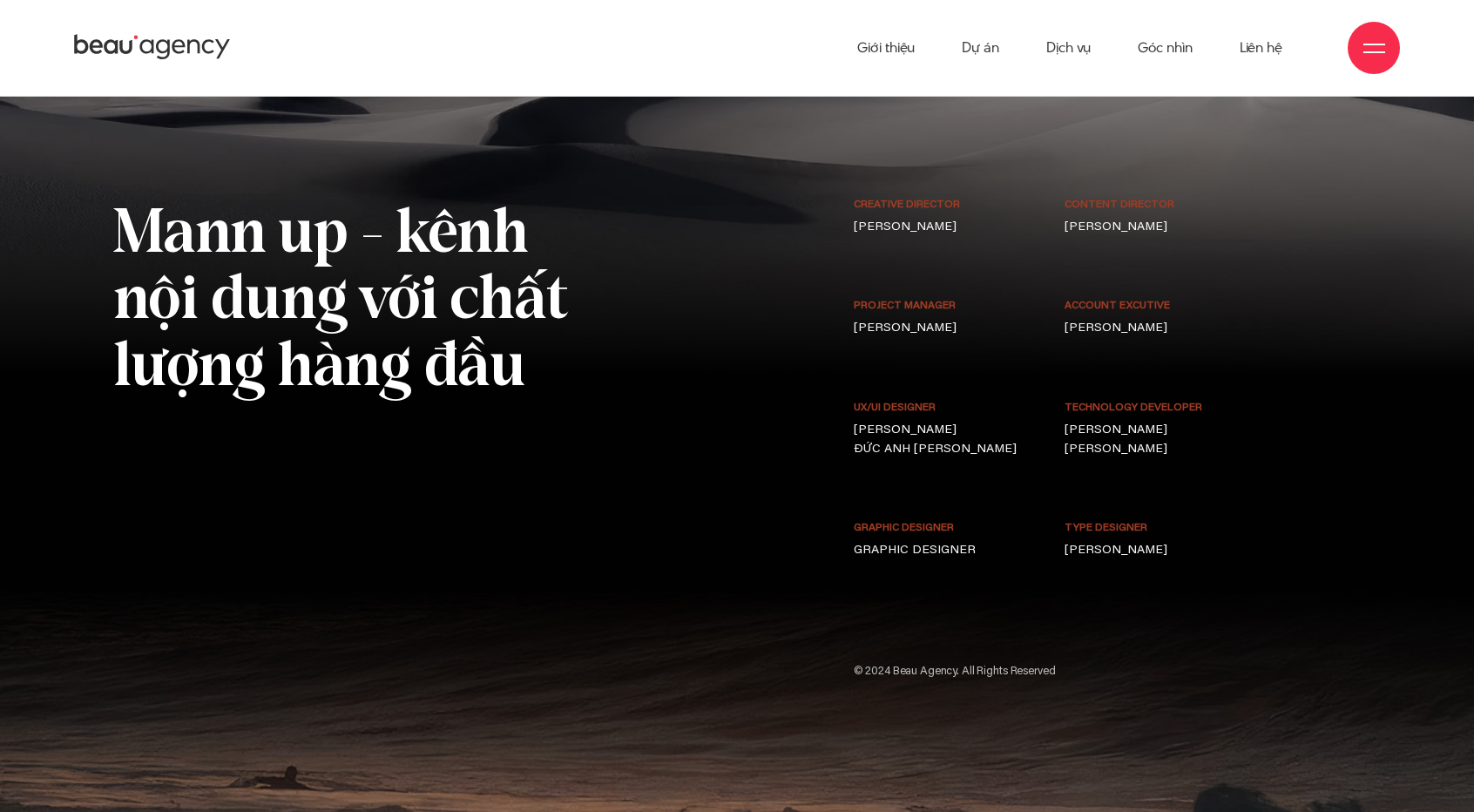
click at [1379, 52] on span at bounding box center [1374, 53] width 21 height 2
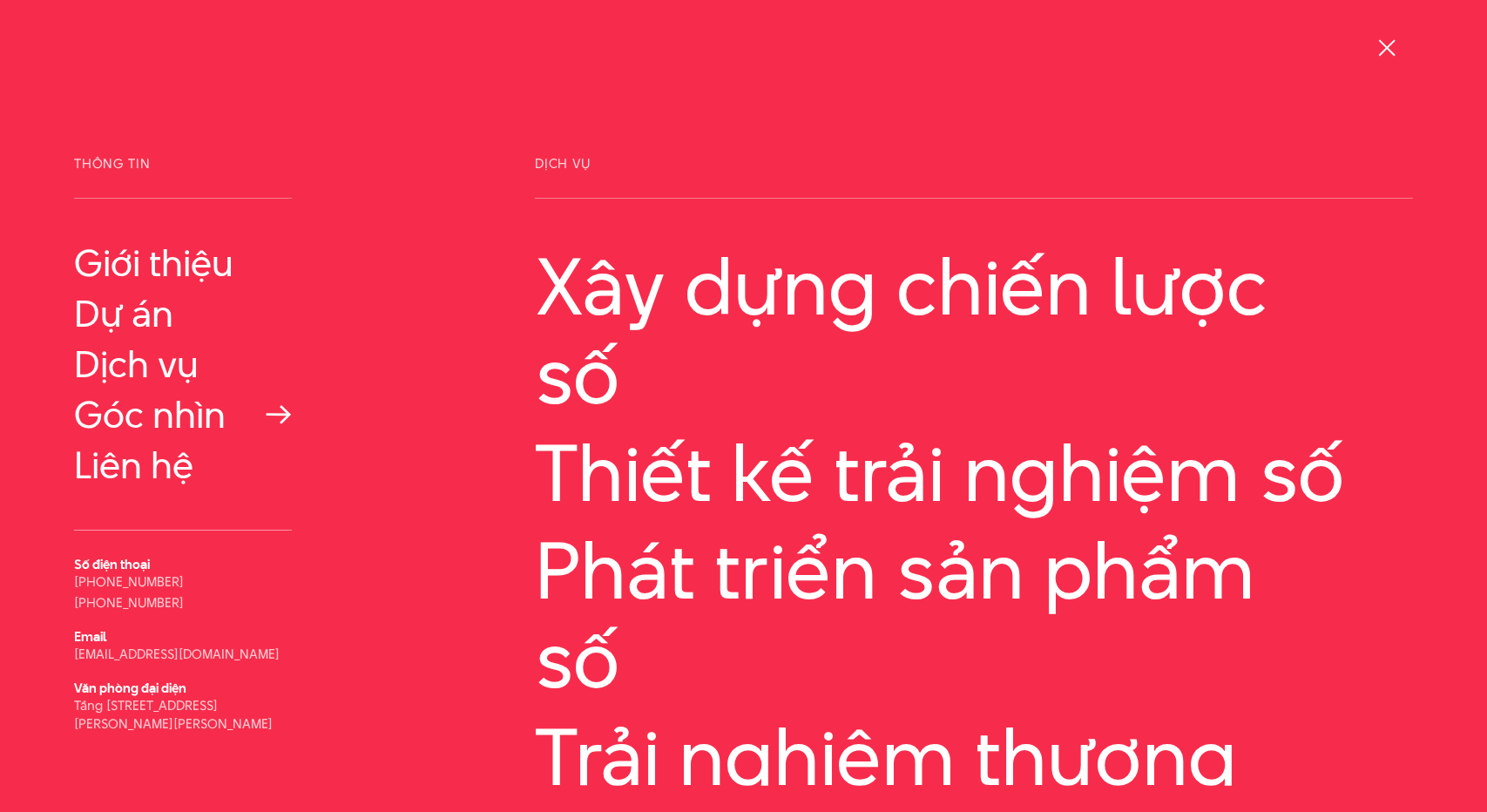
scroll to position [13354, 0]
click at [148, 313] on link "Dự án" at bounding box center [183, 313] width 218 height 42
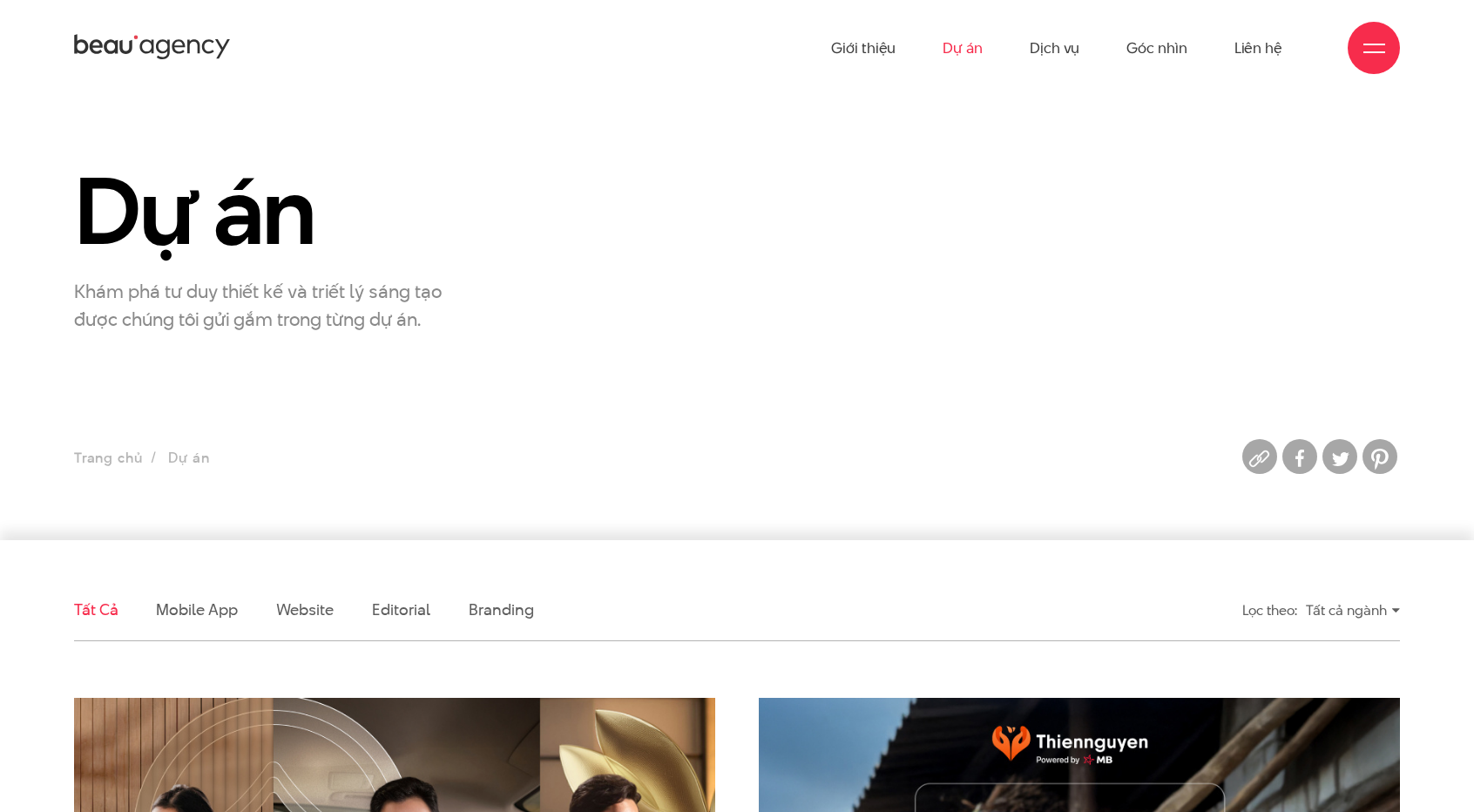
drag, startPoint x: 234, startPoint y: 37, endPoint x: 118, endPoint y: 67, distance: 119.8
click at [118, 67] on div "Giới thiệu Dự án Dịch vụ Góc nhìn Liên hệ" at bounding box center [737, 48] width 1326 height 96
